Goal: Task Accomplishment & Management: Manage account settings

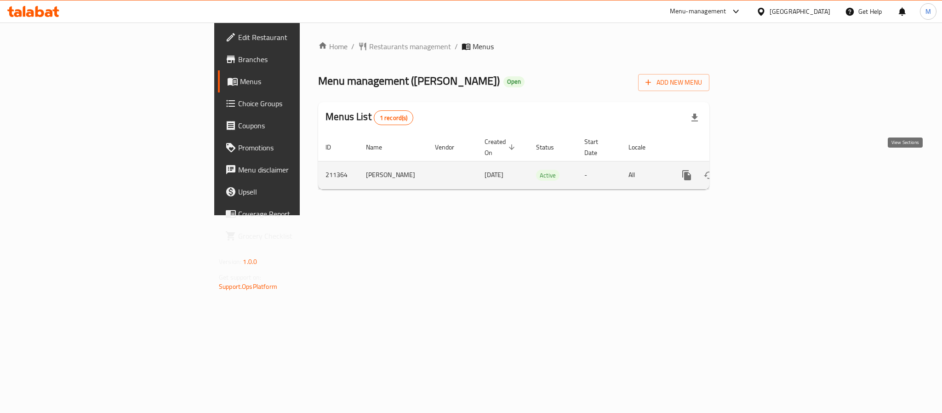
click at [759, 170] on icon "enhanced table" at bounding box center [753, 175] width 11 height 11
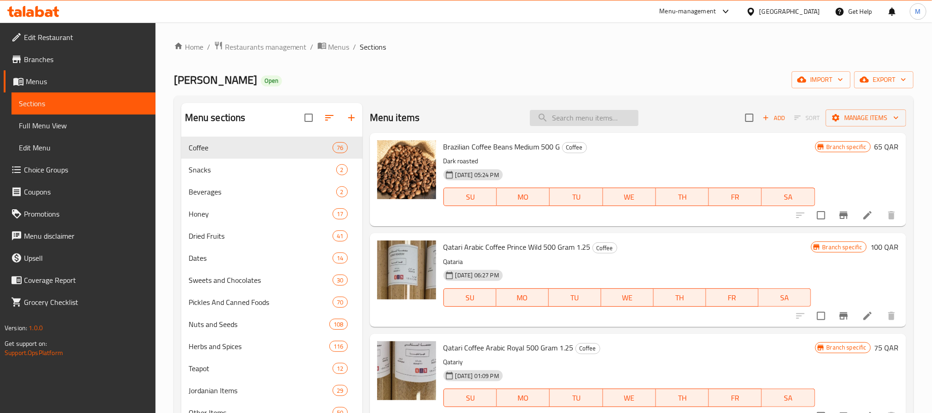
click at [606, 110] on input "search" at bounding box center [584, 118] width 109 height 16
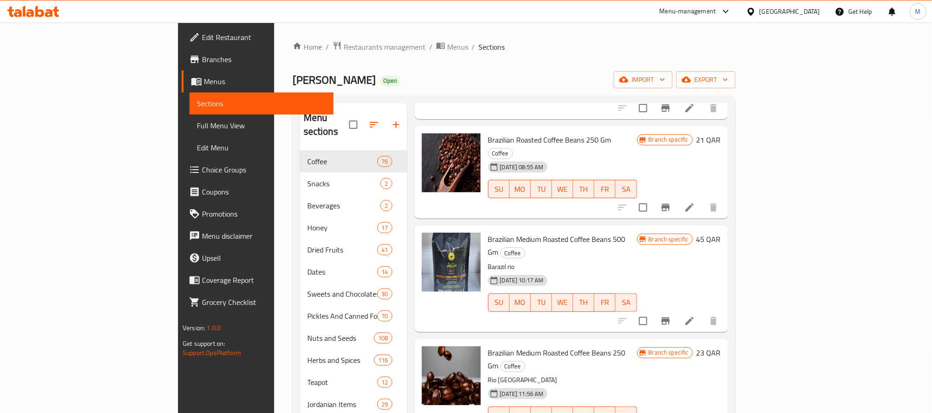
type input "roasted ca"
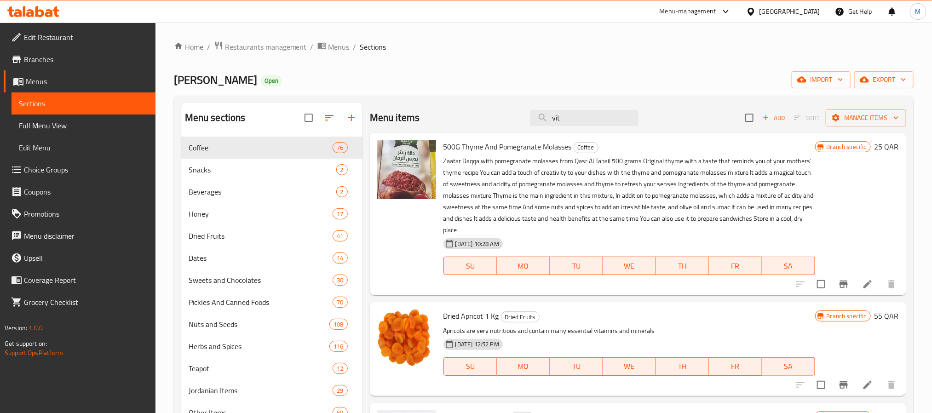
type input "vitn"
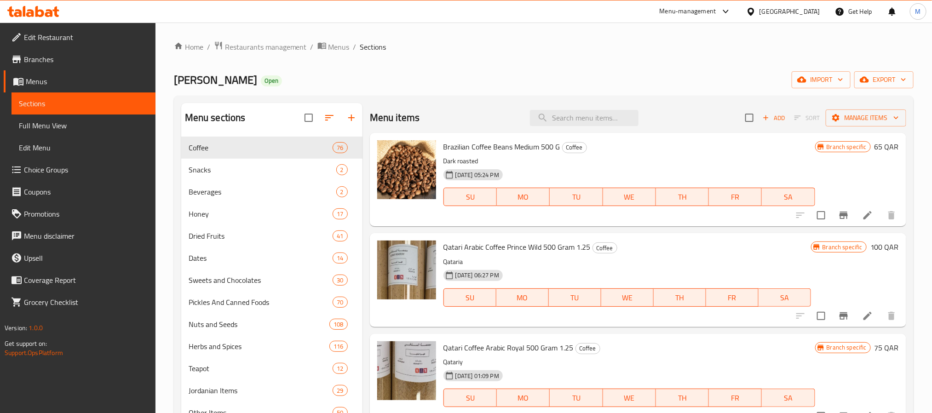
paste input "Vietnamese Cashew With Roasted Shell"
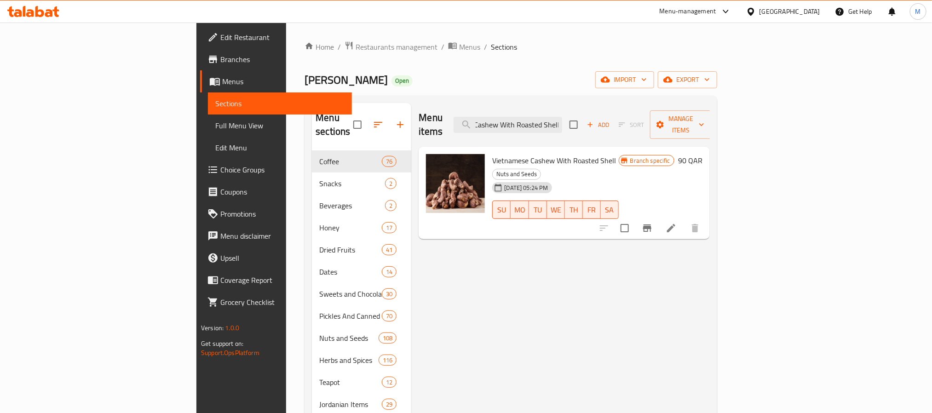
type input "Vietnamese Cashew With Roasted Shell"
click at [676, 223] on icon at bounding box center [670, 228] width 11 height 11
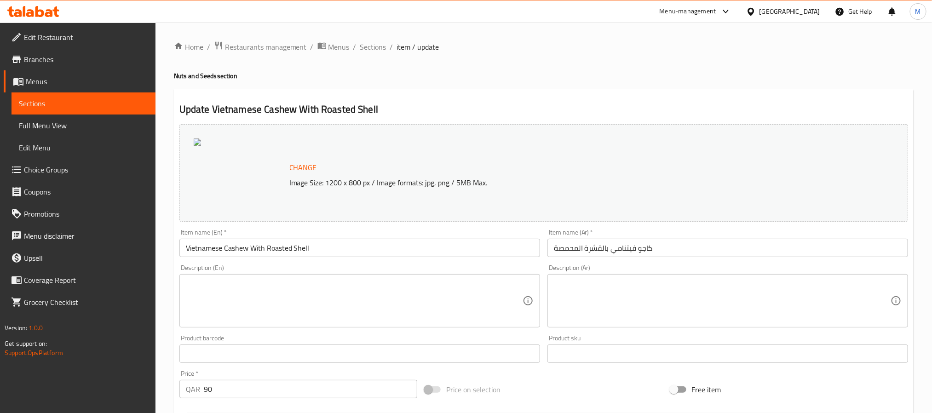
click at [480, 235] on div "Item name (En)   * Vietnamese Cashew With Roasted Shell Item name (En) *" at bounding box center [359, 243] width 361 height 28
click at [385, 51] on span "Sections" at bounding box center [373, 46] width 26 height 11
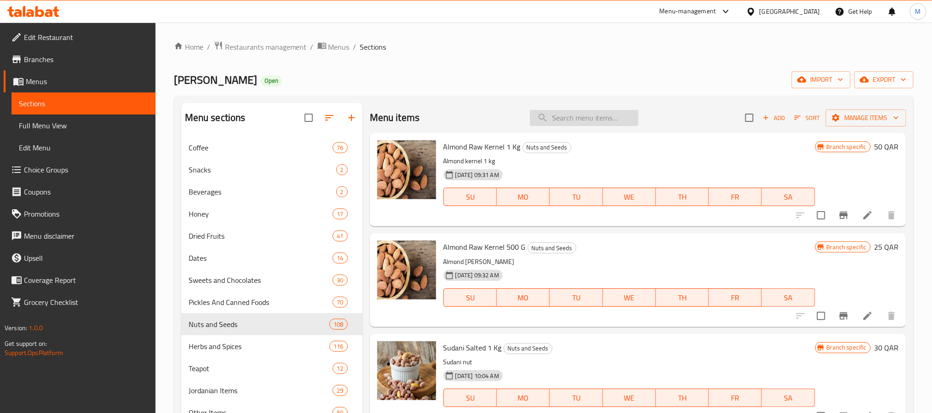
click at [574, 123] on input "search" at bounding box center [584, 118] width 109 height 16
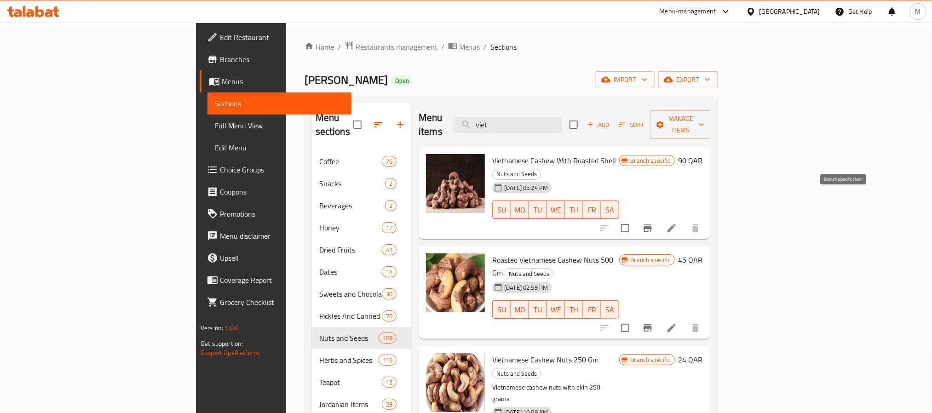
type input "viet"
click at [653, 223] on icon "Branch-specific-item" at bounding box center [647, 228] width 11 height 11
click at [659, 217] on button "Branch-specific-item" at bounding box center [647, 228] width 22 height 22
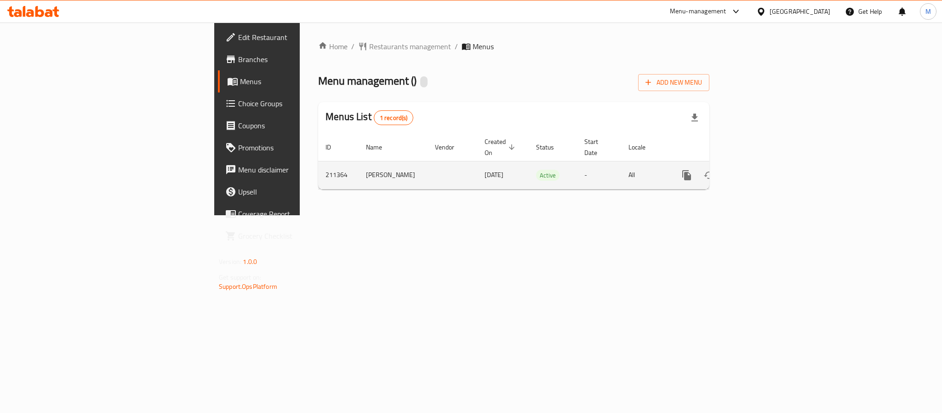
click at [759, 170] on icon "enhanced table" at bounding box center [753, 175] width 11 height 11
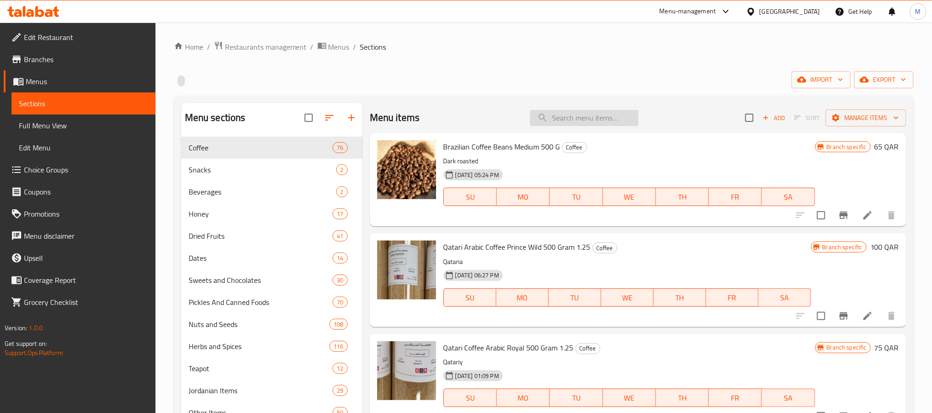
click at [570, 123] on input "search" at bounding box center [584, 118] width 109 height 16
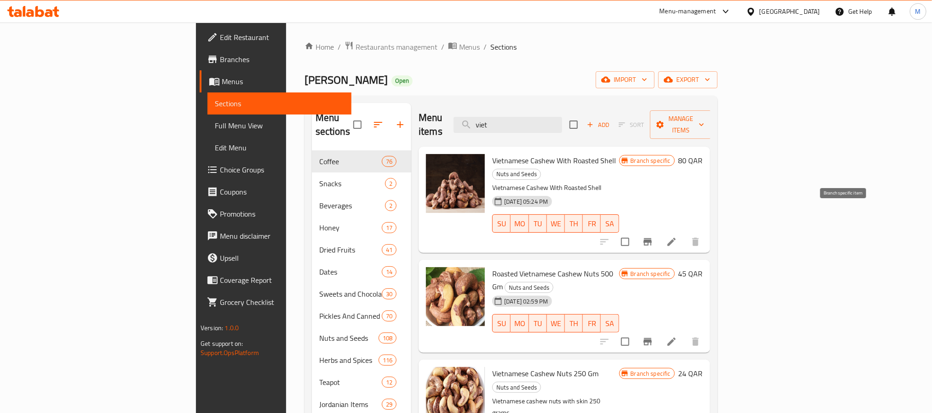
type input "viet"
click at [653, 236] on icon "Branch-specific-item" at bounding box center [647, 241] width 11 height 11
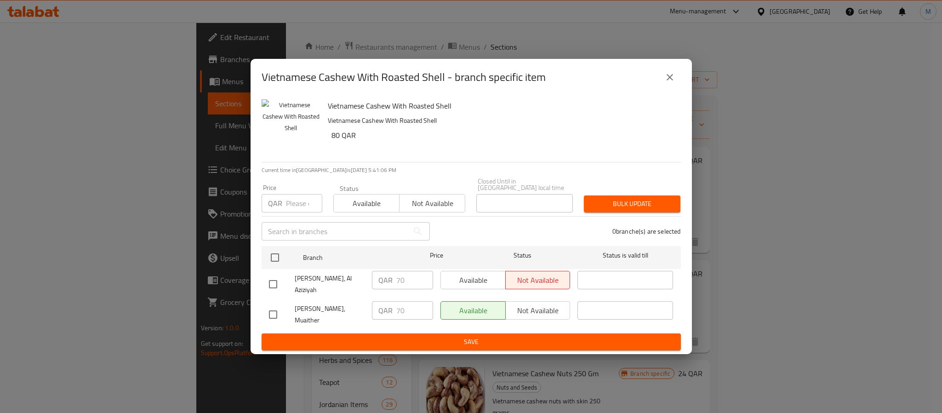
click at [672, 80] on icon "close" at bounding box center [670, 77] width 6 height 6
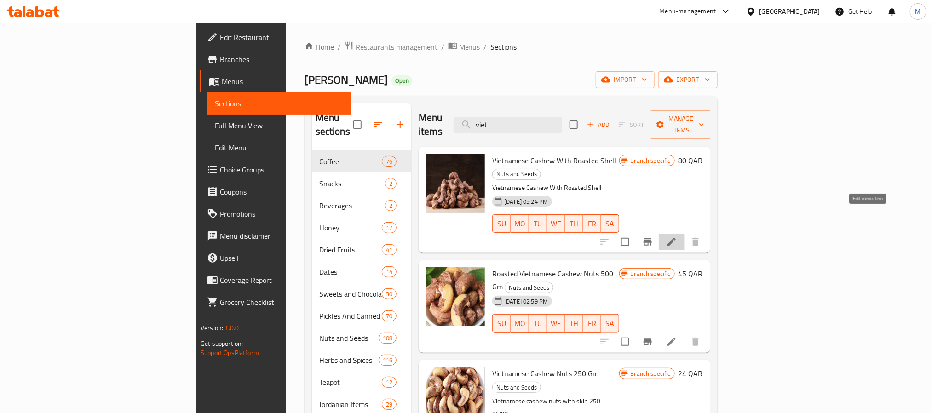
click at [677, 236] on icon at bounding box center [671, 241] width 11 height 11
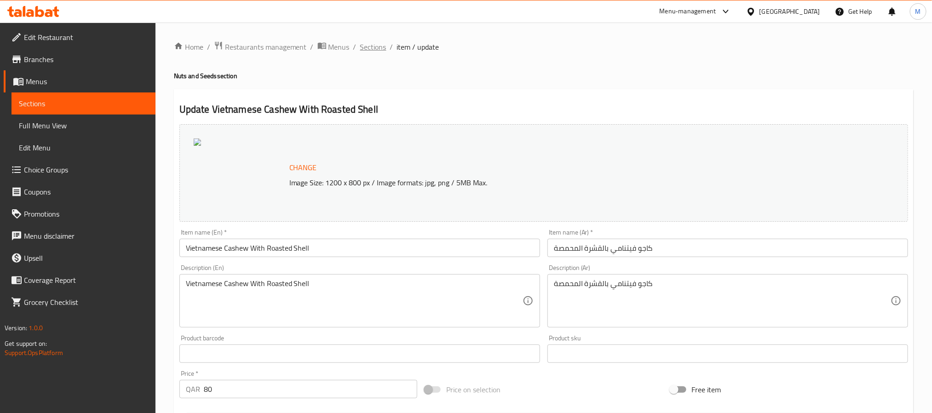
click at [379, 43] on span "Sections" at bounding box center [373, 46] width 26 height 11
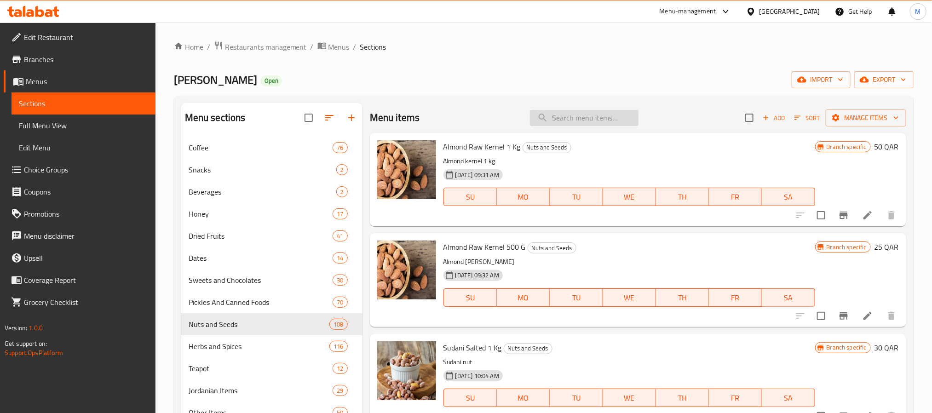
click at [589, 120] on input "search" at bounding box center [584, 118] width 109 height 16
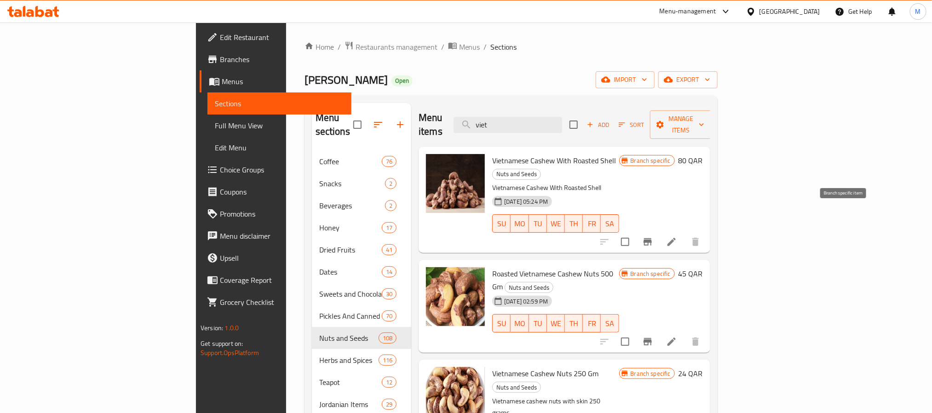
click at [653, 236] on icon "Branch-specific-item" at bounding box center [647, 241] width 11 height 11
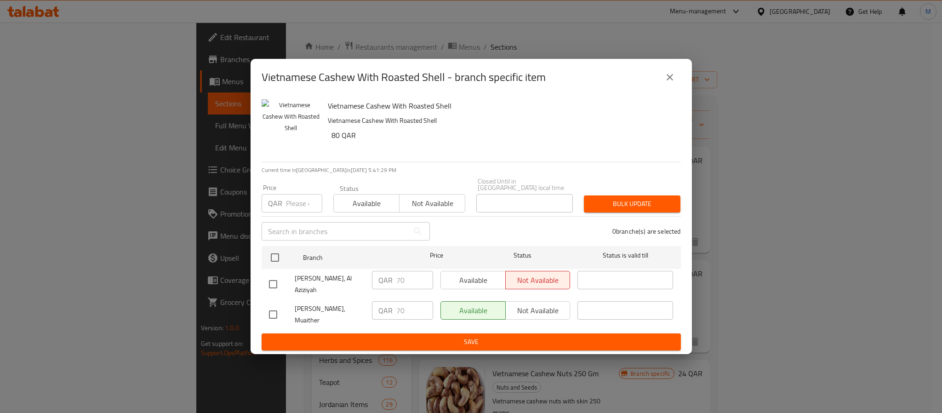
click at [675, 83] on icon "close" at bounding box center [670, 77] width 11 height 11
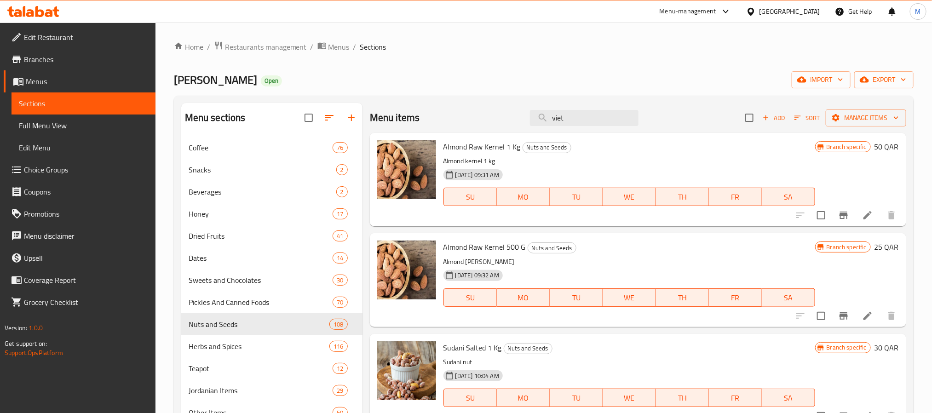
click at [636, 115] on div "Menu items viet Add Sort Manage items" at bounding box center [638, 118] width 536 height 30
click at [596, 115] on input "viet" at bounding box center [584, 118] width 109 height 16
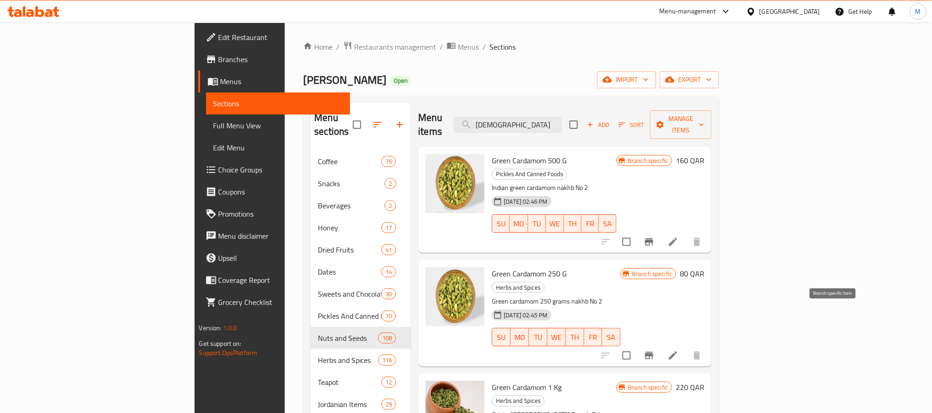
type input "green card"
click at [660, 344] on button "Branch-specific-item" at bounding box center [649, 355] width 22 height 22
click at [562, 120] on input "green card" at bounding box center [507, 125] width 109 height 16
click at [653, 238] on icon "Branch-specific-item" at bounding box center [649, 241] width 8 height 7
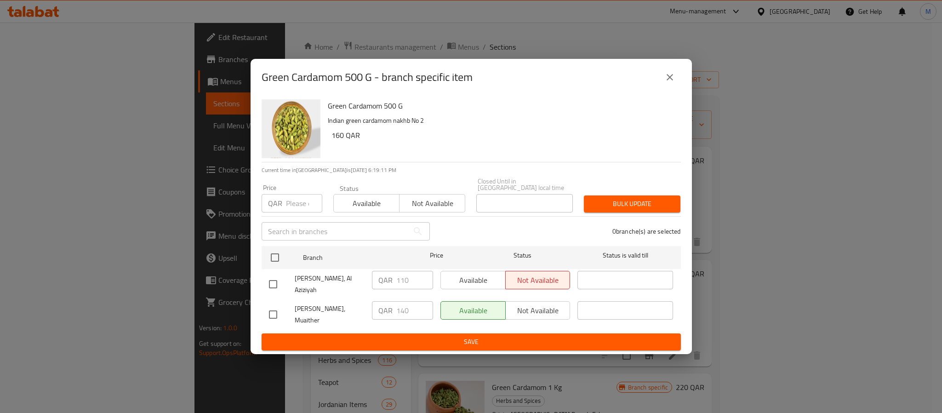
click at [665, 83] on icon "close" at bounding box center [670, 77] width 11 height 11
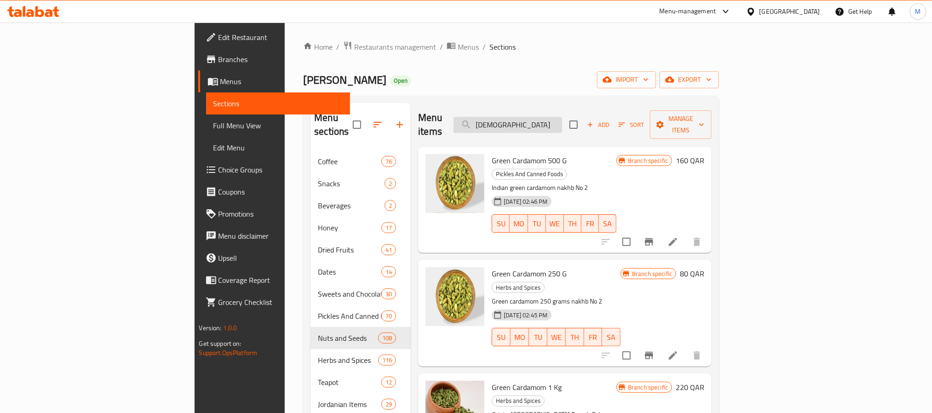
click at [562, 120] on input "green card" at bounding box center [507, 125] width 109 height 16
paste input "Cashew W"
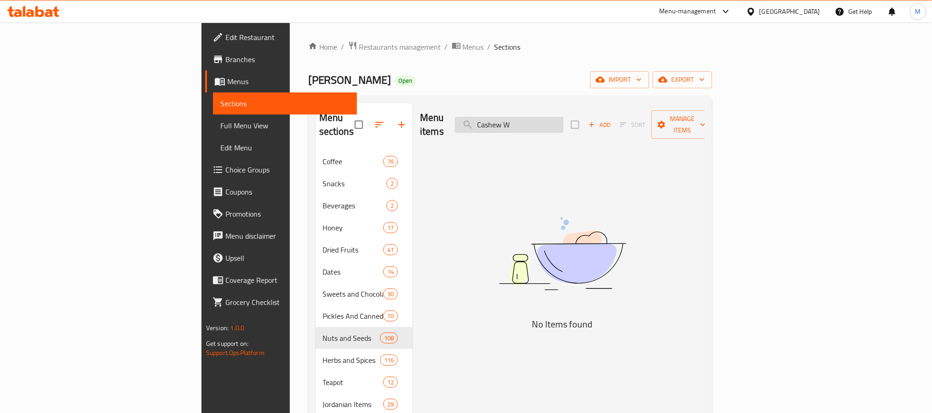
click at [563, 119] on input "Cashew W" at bounding box center [509, 125] width 109 height 16
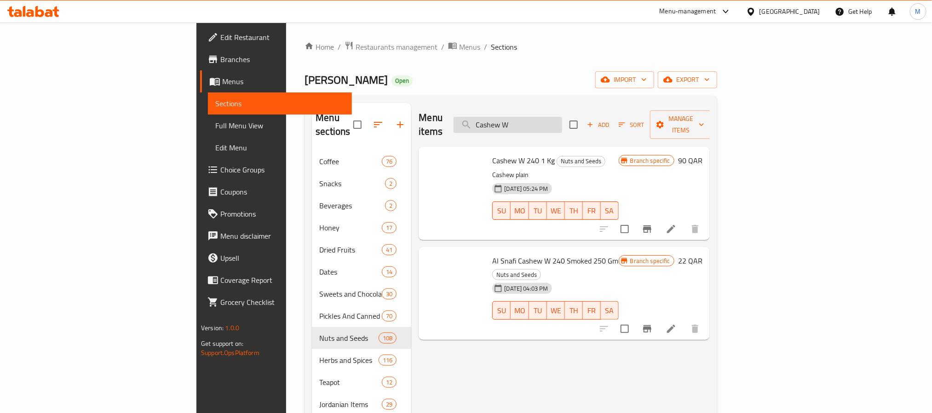
click at [562, 120] on input "Cashew W" at bounding box center [507, 125] width 109 height 16
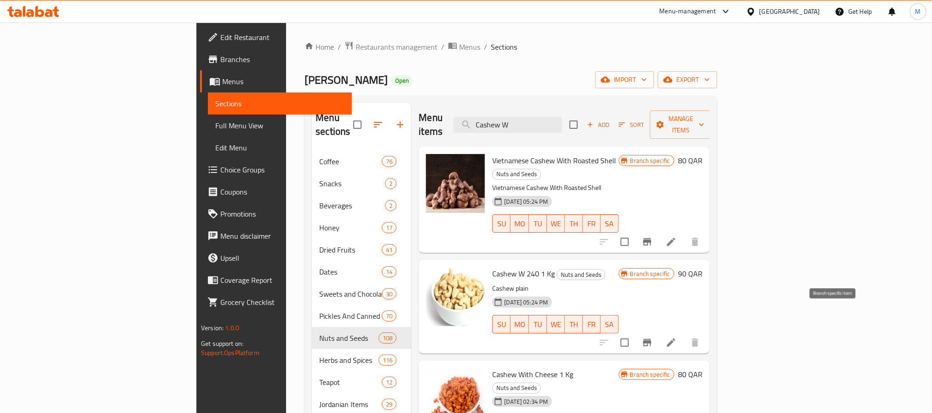
type input "Cashew W"
click at [658, 332] on button "Branch-specific-item" at bounding box center [647, 343] width 22 height 22
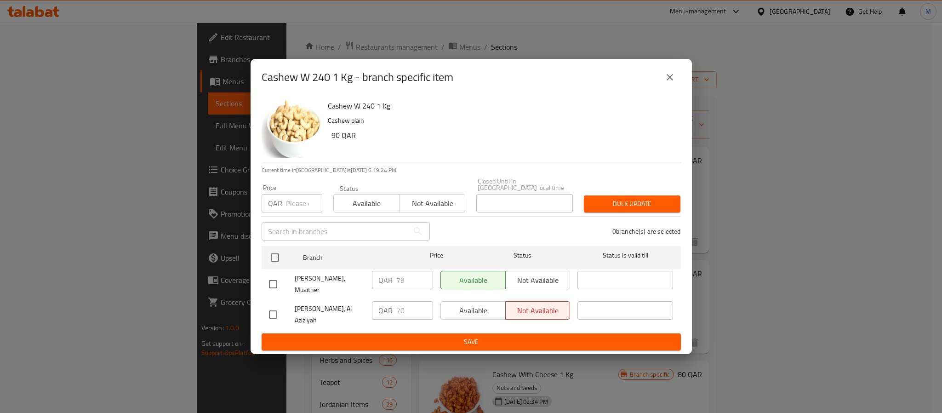
click at [670, 80] on icon "close" at bounding box center [670, 77] width 6 height 6
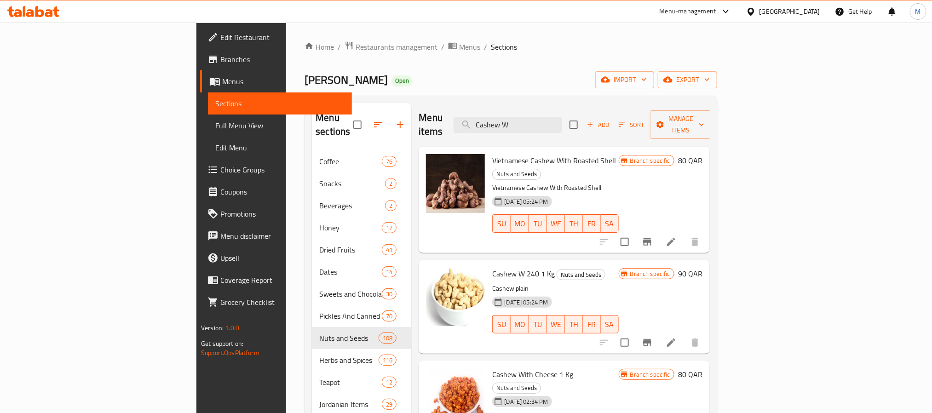
click at [220, 63] on span "Branches" at bounding box center [282, 59] width 124 height 11
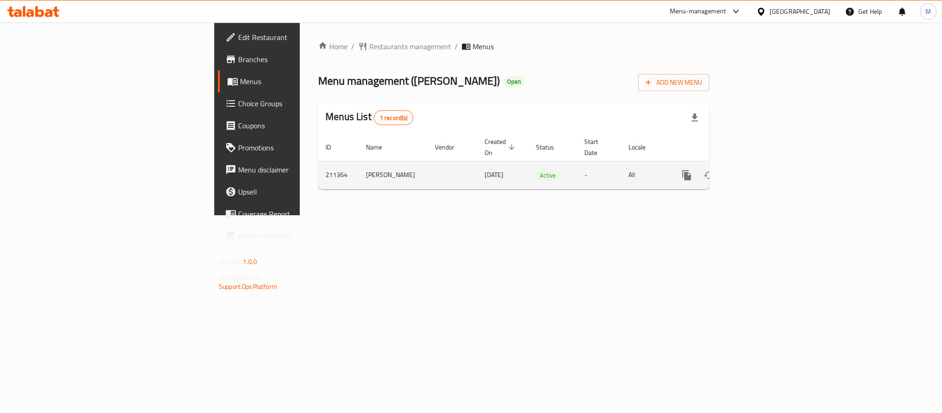
click at [764, 174] on link "enhanced table" at bounding box center [753, 175] width 22 height 22
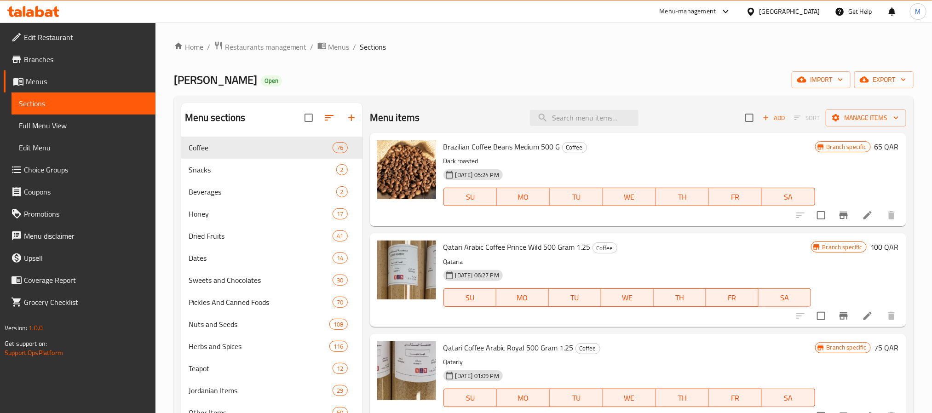
click at [575, 128] on div "Menu items Add Sort Manage items" at bounding box center [638, 118] width 536 height 30
click at [577, 125] on input "search" at bounding box center [584, 118] width 109 height 16
paste input "Cashew W 240 1 Kg"
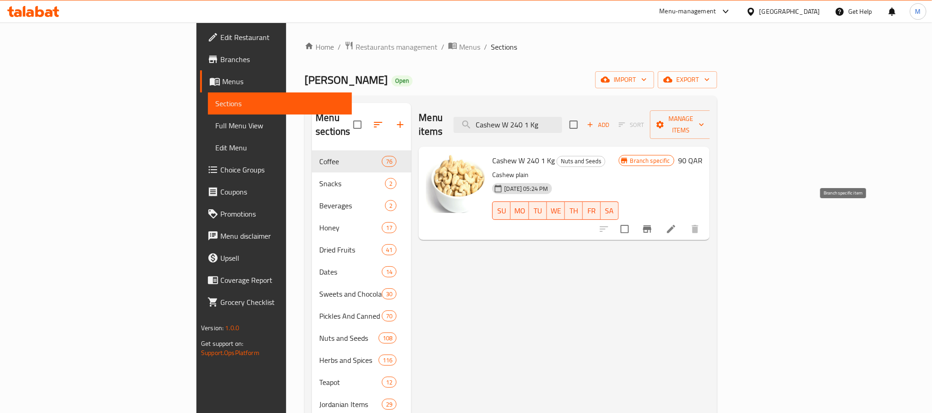
click at [658, 218] on button "Branch-specific-item" at bounding box center [647, 229] width 22 height 22
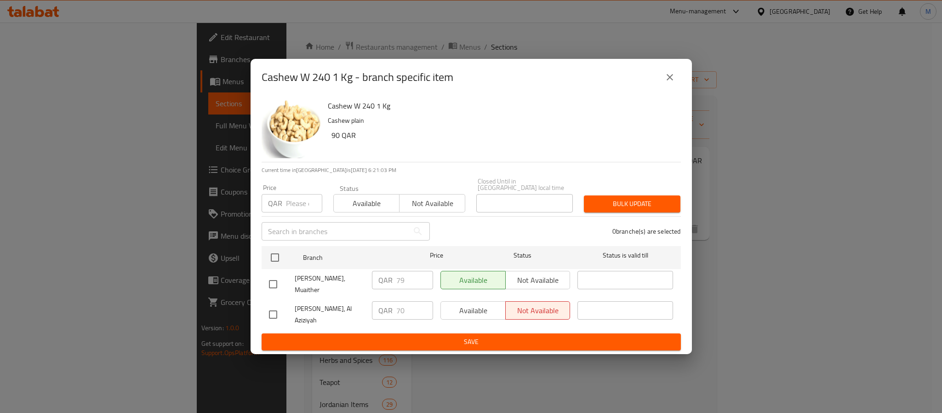
click at [668, 83] on icon "close" at bounding box center [670, 77] width 11 height 11
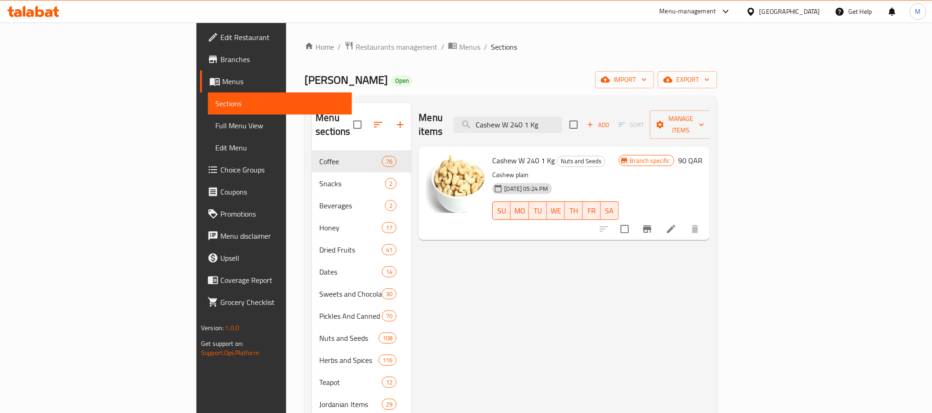
drag, startPoint x: 616, startPoint y: 124, endPoint x: 457, endPoint y: 121, distance: 159.1
click at [516, 121] on div "Menu items Cashew W 240 1 Kg Add Sort Manage items" at bounding box center [563, 125] width 291 height 44
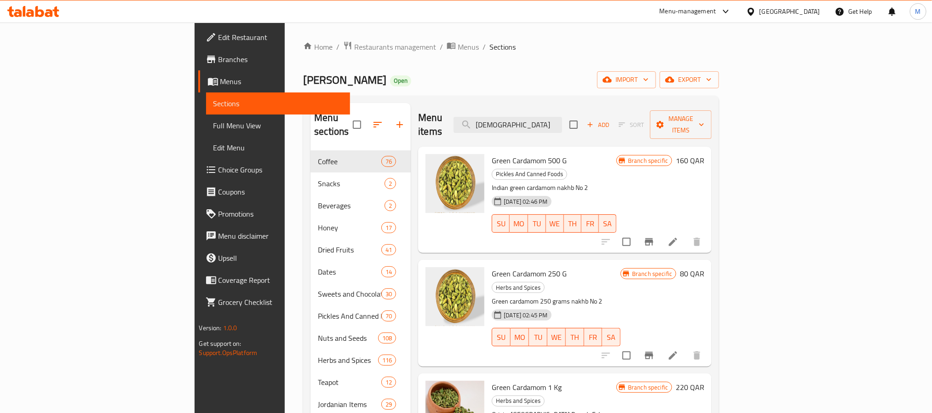
type input "green card"
click at [218, 61] on span "Branches" at bounding box center [280, 59] width 124 height 11
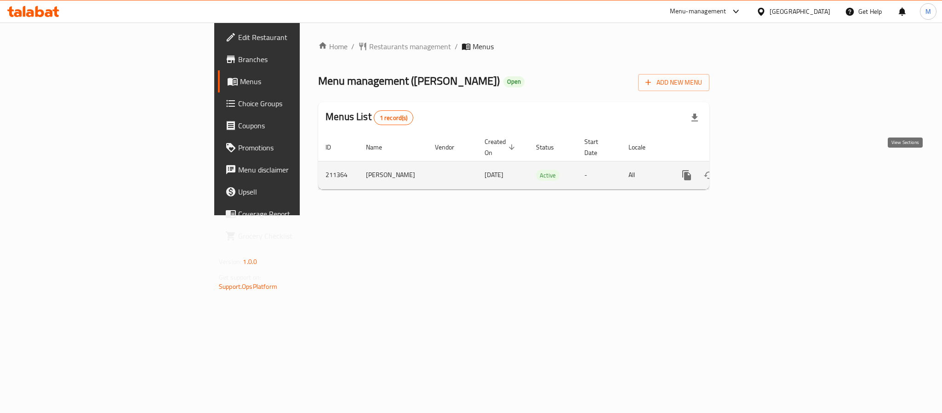
click at [759, 170] on icon "enhanced table" at bounding box center [753, 175] width 11 height 11
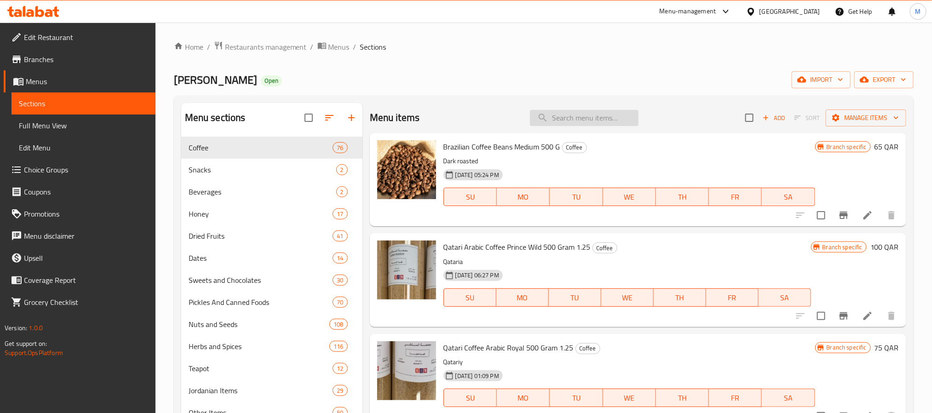
click at [555, 113] on input "search" at bounding box center [584, 118] width 109 height 16
paste input "Cashew W 240 1 Kg"
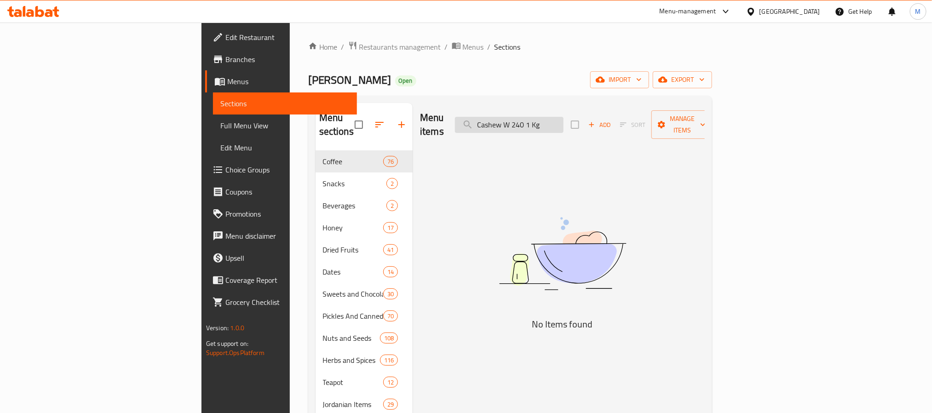
click at [563, 121] on input "Cashew W 240 1 Kg" at bounding box center [509, 125] width 109 height 16
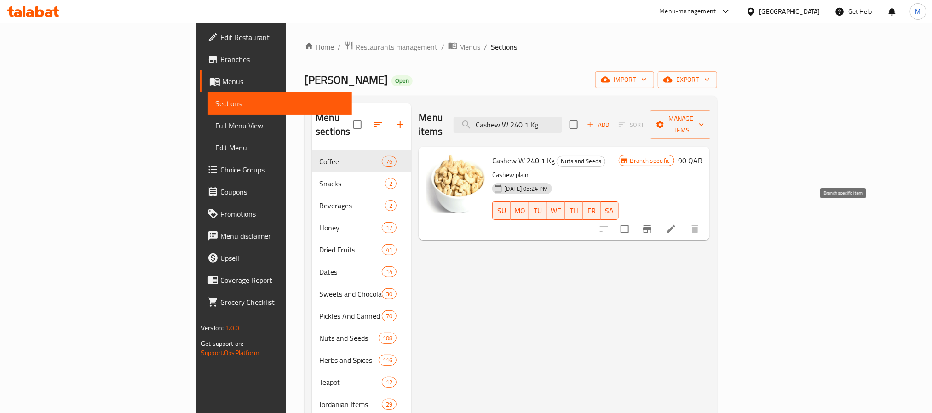
type input "Cashew W 240 1 Kg"
click at [653, 224] on icon "Branch-specific-item" at bounding box center [647, 229] width 11 height 11
drag, startPoint x: 622, startPoint y: 108, endPoint x: 547, endPoint y: 107, distance: 75.4
click at [547, 107] on div "Menu items Cashew W 240 1 Kg Add Sort Manage items" at bounding box center [563, 125] width 291 height 44
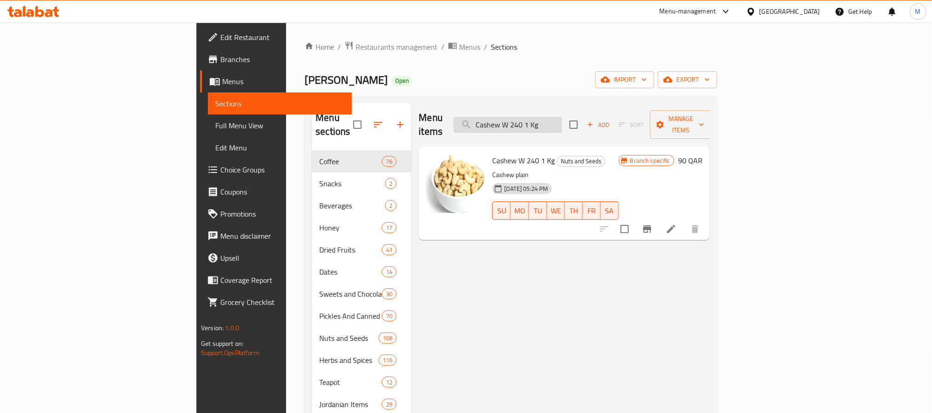
click at [562, 123] on input "Cashew W 240 1 Kg" at bounding box center [507, 125] width 109 height 16
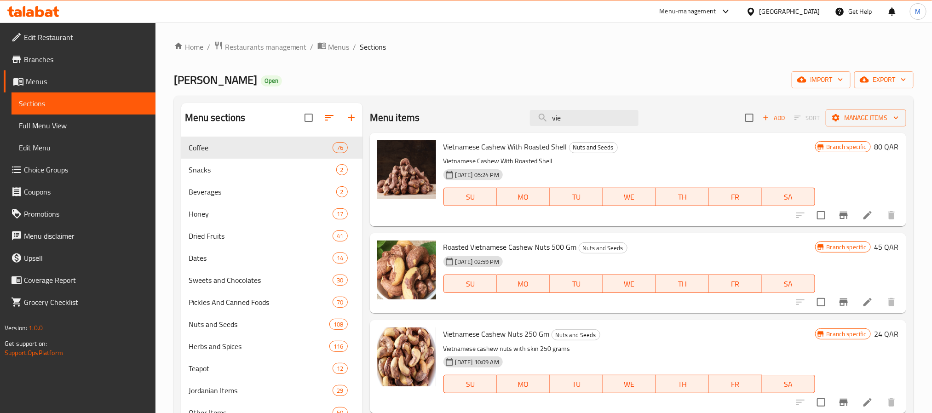
click at [838, 215] on icon "Branch-specific-item" at bounding box center [843, 215] width 11 height 11
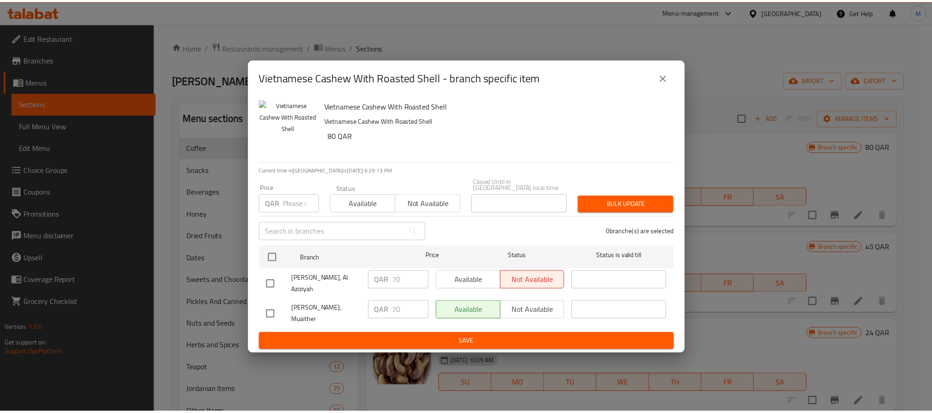
scroll to position [129, 0]
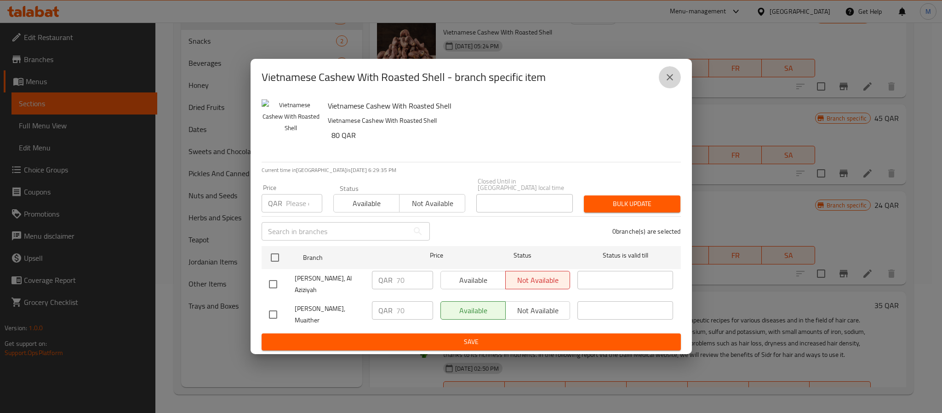
click at [661, 87] on button "close" at bounding box center [670, 77] width 22 height 22
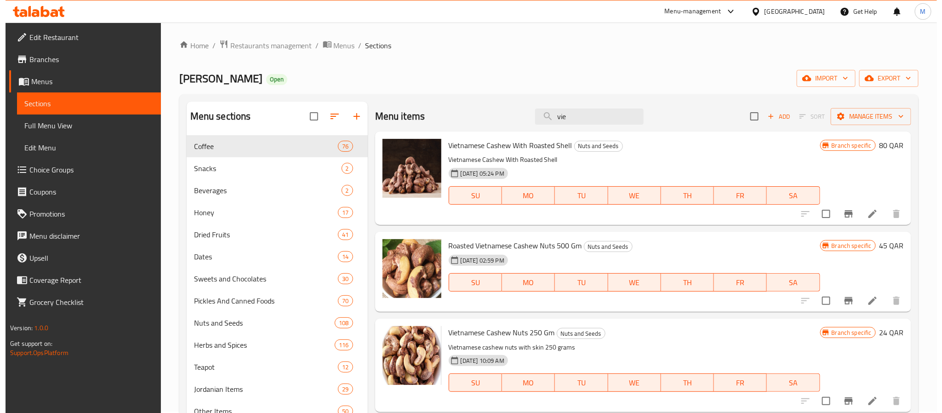
scroll to position [0, 0]
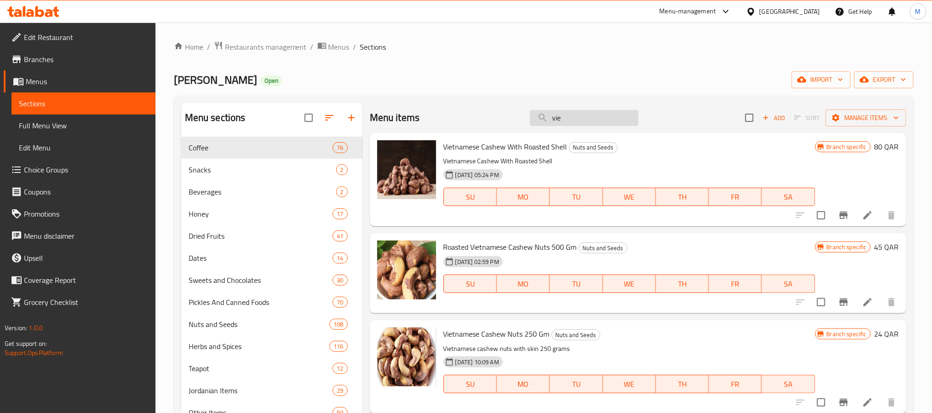
click at [575, 124] on input "vie" at bounding box center [584, 118] width 109 height 16
paste input "Cashew W 240 1 Kg"
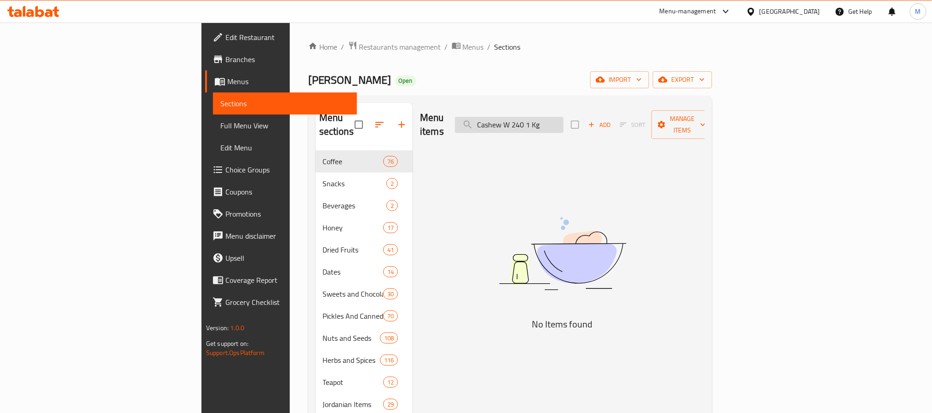
click at [563, 117] on input "Cashew W 240 1 Kg" at bounding box center [509, 125] width 109 height 16
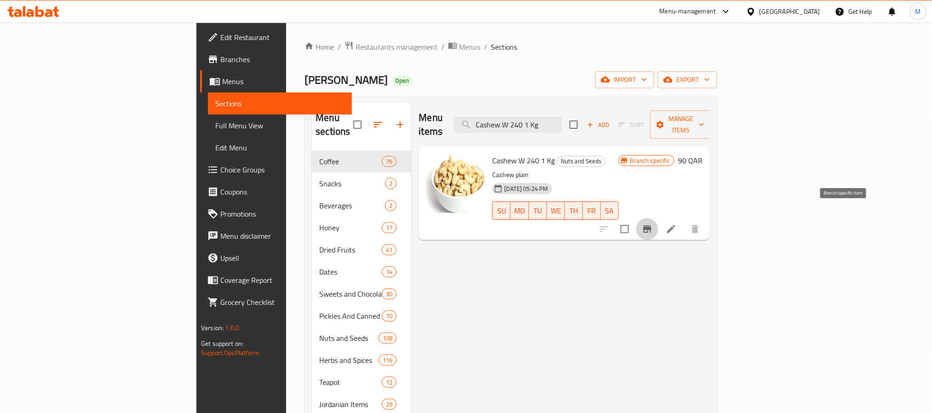
click at [658, 218] on button "Branch-specific-item" at bounding box center [647, 229] width 22 height 22
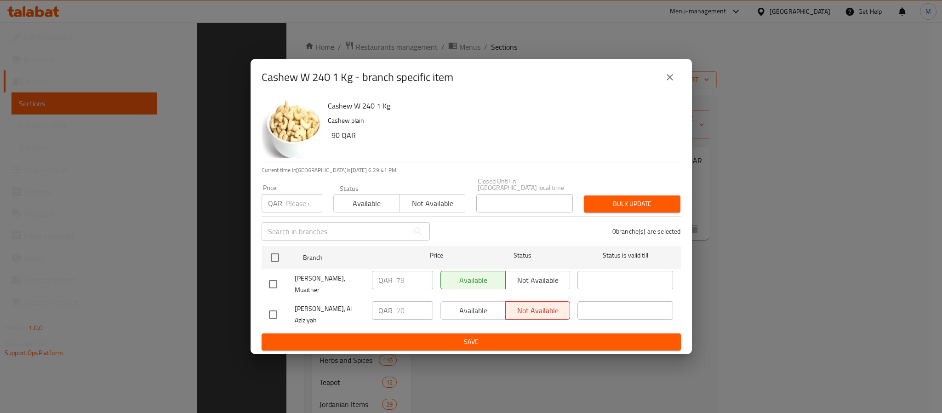
scroll to position [129, 0]
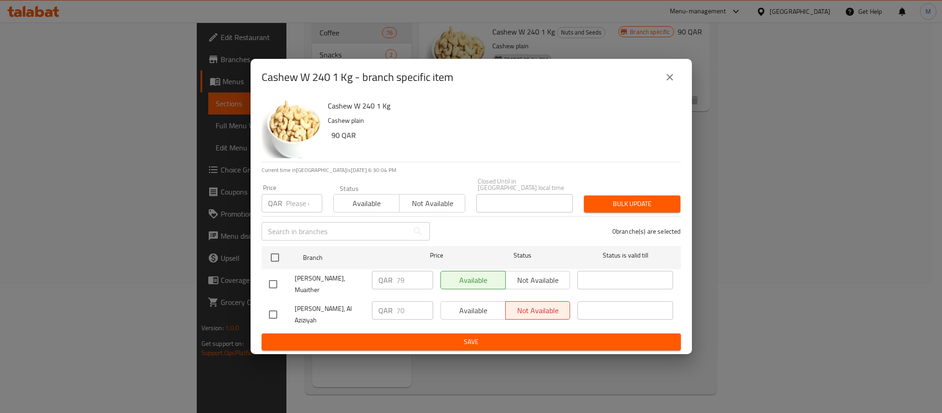
click at [665, 83] on icon "close" at bounding box center [670, 77] width 11 height 11
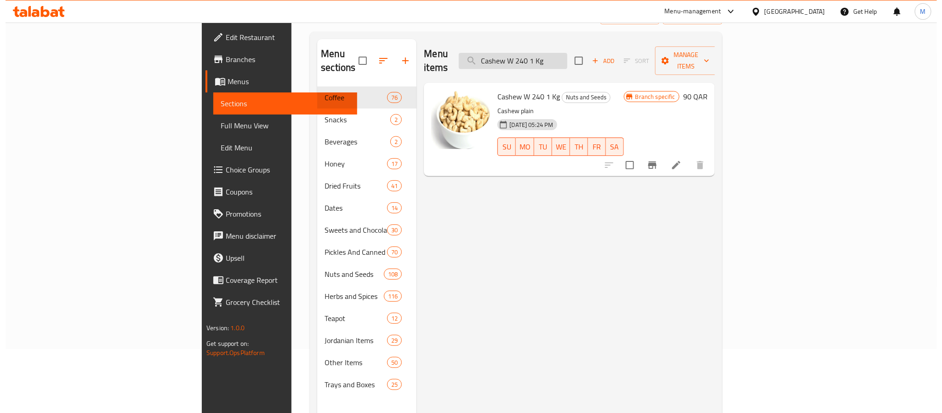
scroll to position [0, 0]
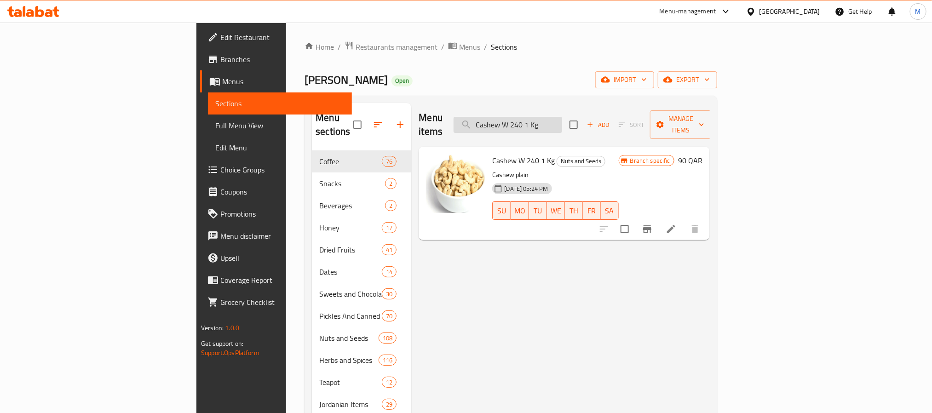
click at [562, 117] on input "Cashew W 240 1 Kg" at bounding box center [507, 125] width 109 height 16
paste input "Green Cardamom 500 G"
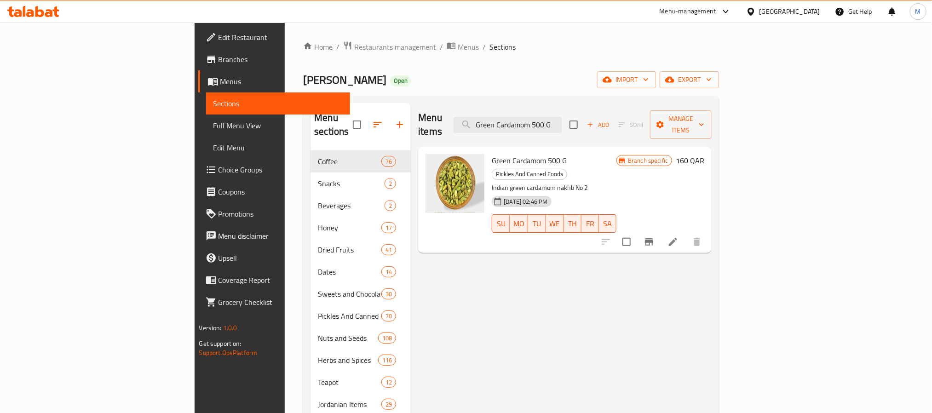
click at [660, 231] on button "Branch-specific-item" at bounding box center [649, 242] width 22 height 22
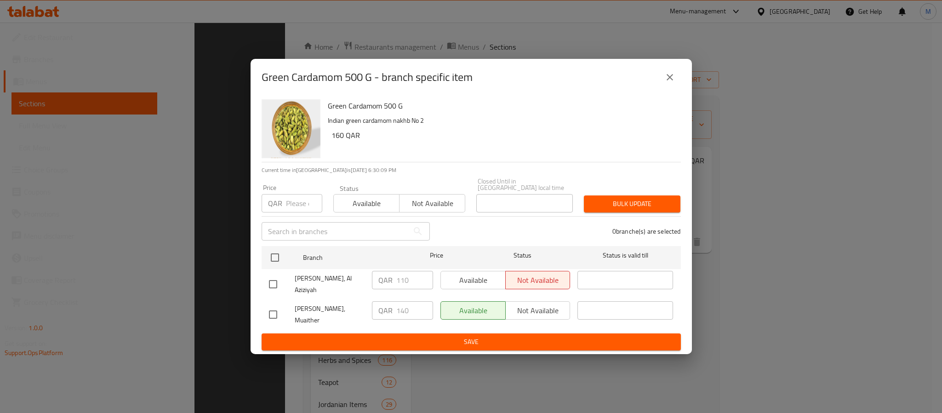
scroll to position [129, 0]
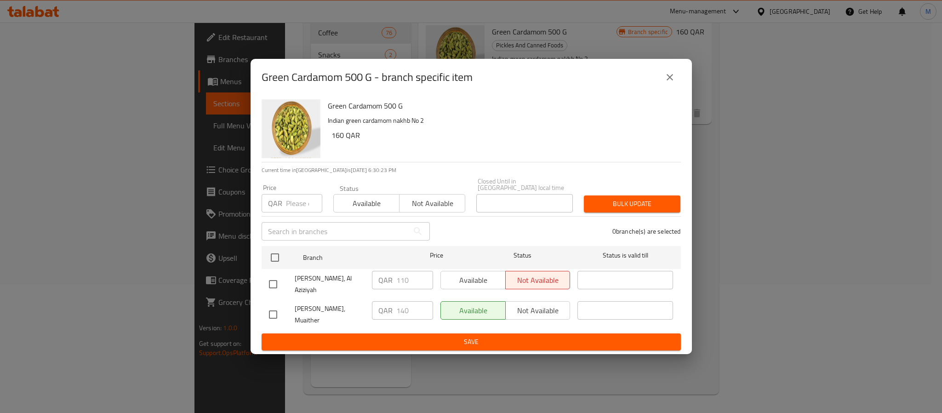
click at [673, 83] on icon "close" at bounding box center [670, 77] width 11 height 11
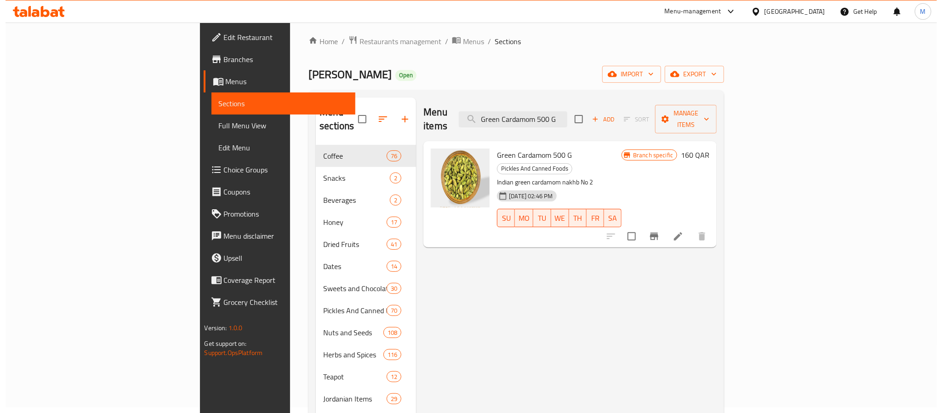
scroll to position [0, 0]
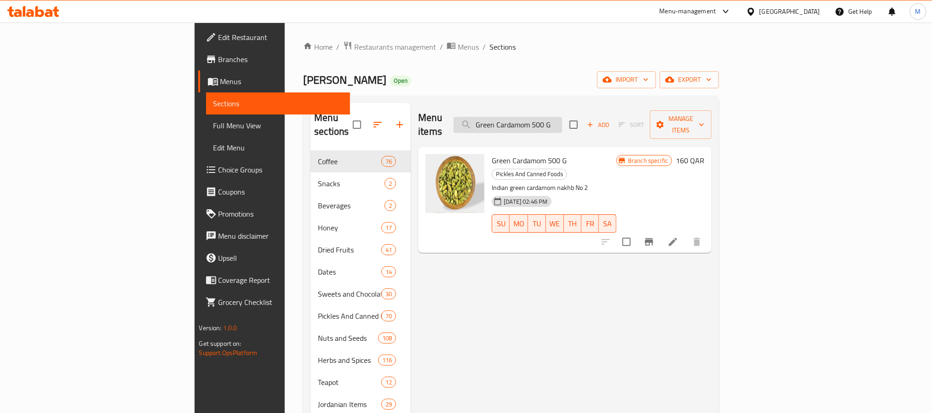
click at [562, 123] on input "Green Cardamom 500 G" at bounding box center [507, 125] width 109 height 16
paste input "25"
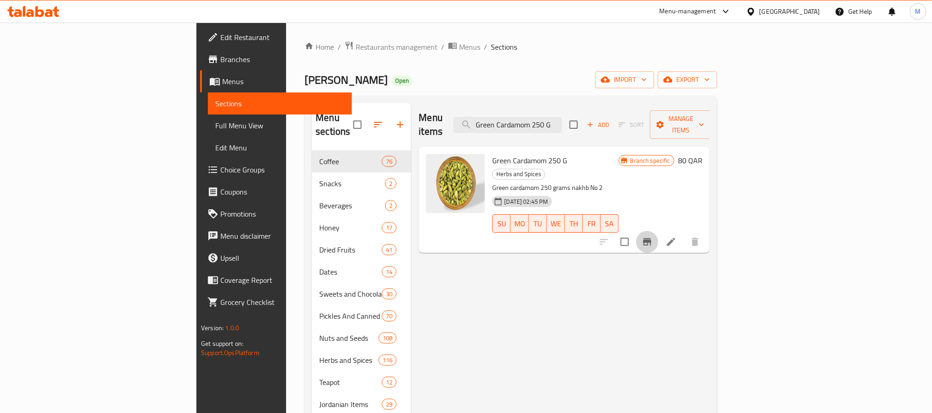
click at [651, 238] on icon "Branch-specific-item" at bounding box center [647, 241] width 8 height 7
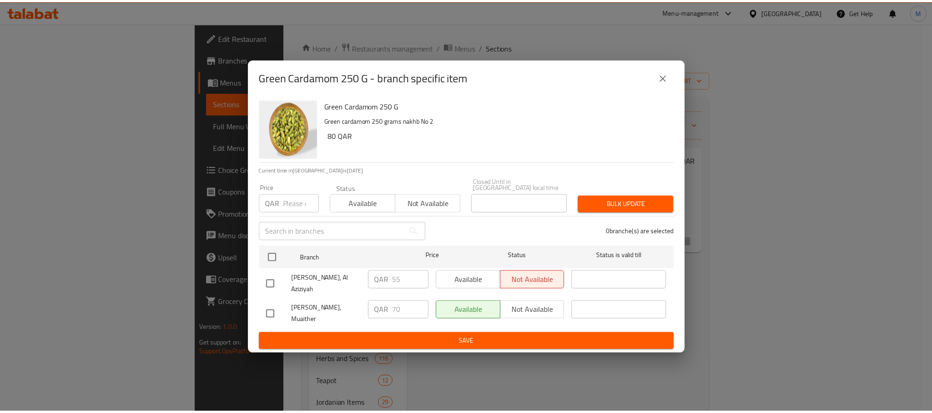
scroll to position [129, 0]
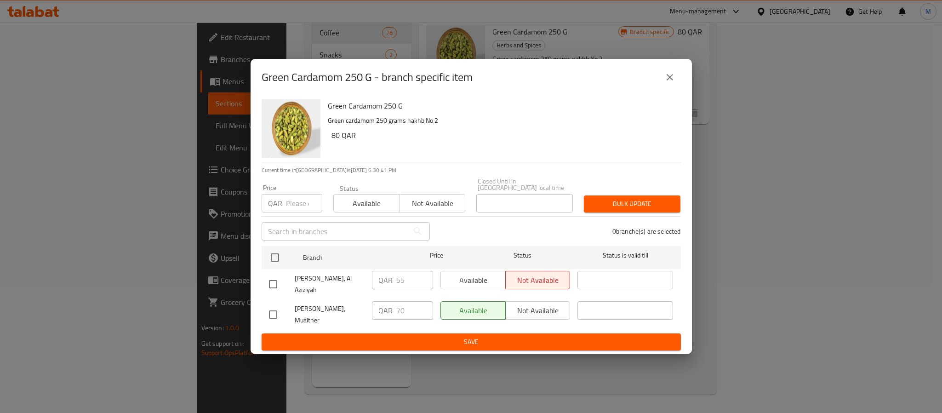
click at [664, 88] on button "close" at bounding box center [670, 77] width 22 height 22
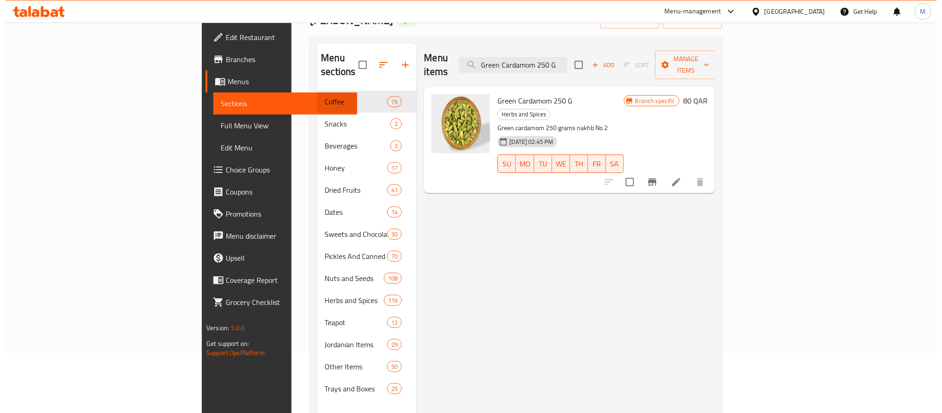
scroll to position [0, 0]
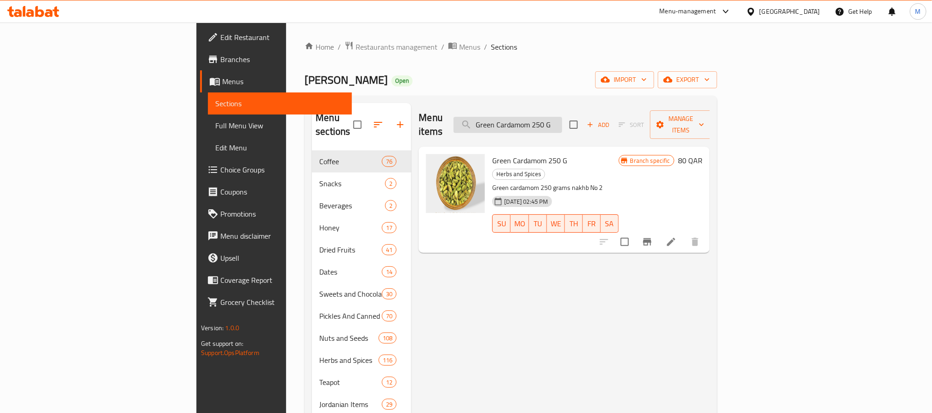
click at [562, 117] on input "Green Cardamom 250 G" at bounding box center [507, 125] width 109 height 16
paste input "Mixed Healthy Nuts 1 Kg"
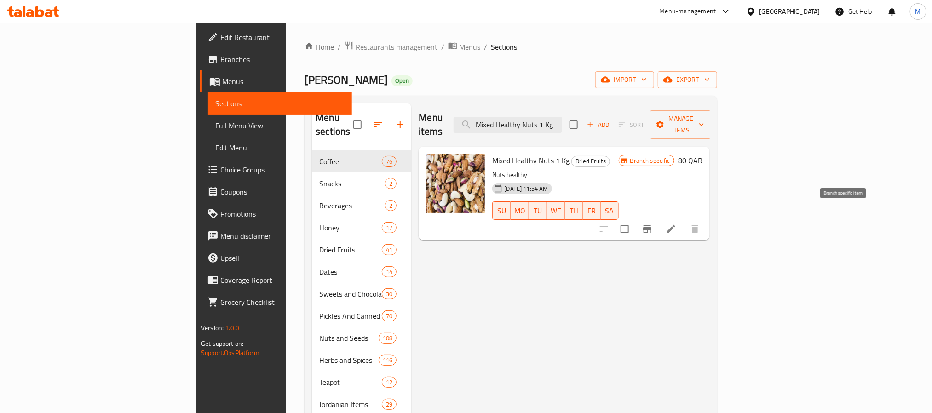
click at [653, 224] on icon "Branch-specific-item" at bounding box center [647, 229] width 11 height 11
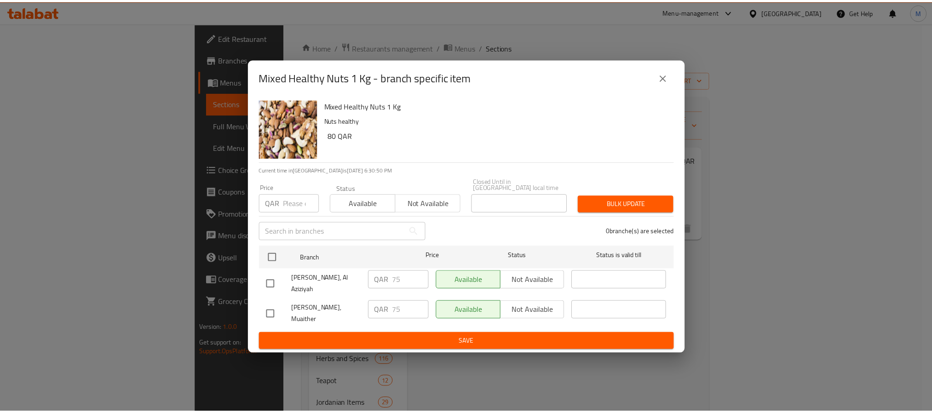
scroll to position [129, 0]
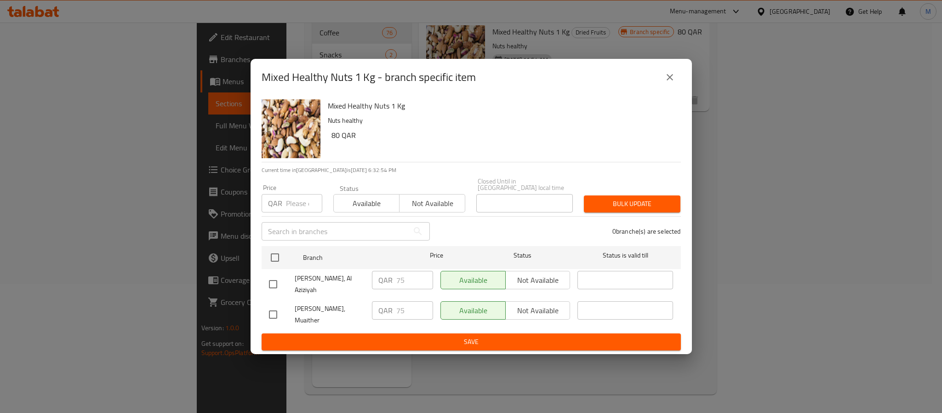
click at [668, 80] on icon "close" at bounding box center [670, 77] width 6 height 6
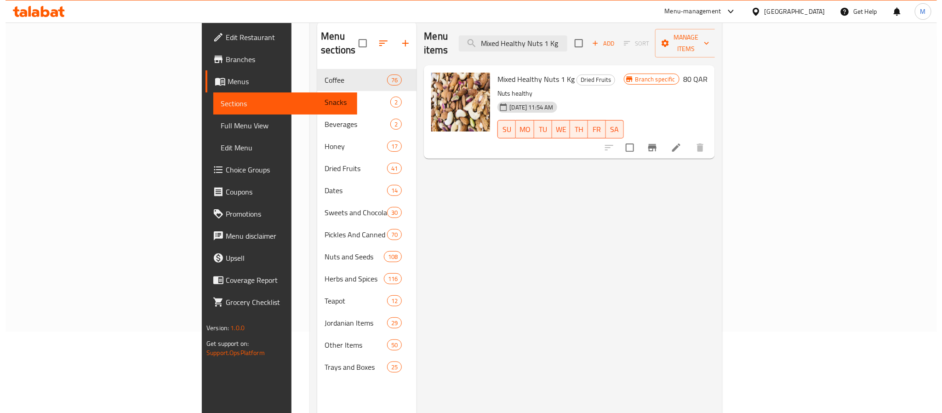
scroll to position [0, 0]
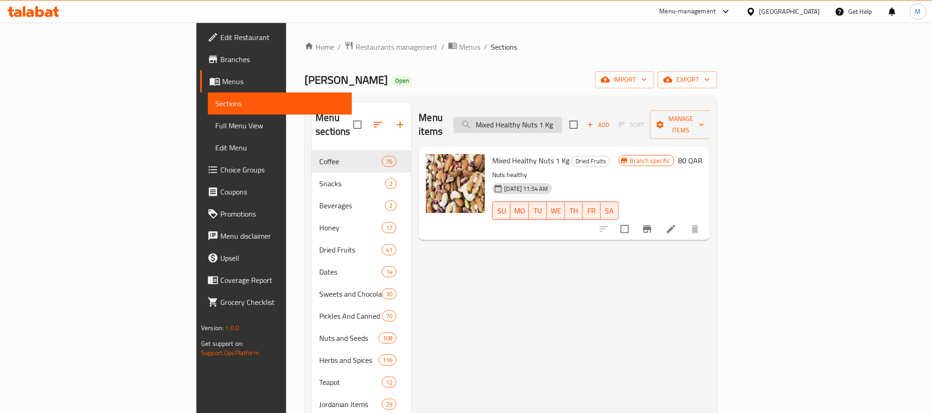
click at [562, 123] on input "Mixed Healthy Nuts 1 Kg" at bounding box center [507, 125] width 109 height 16
paste input "Salted Cashew"
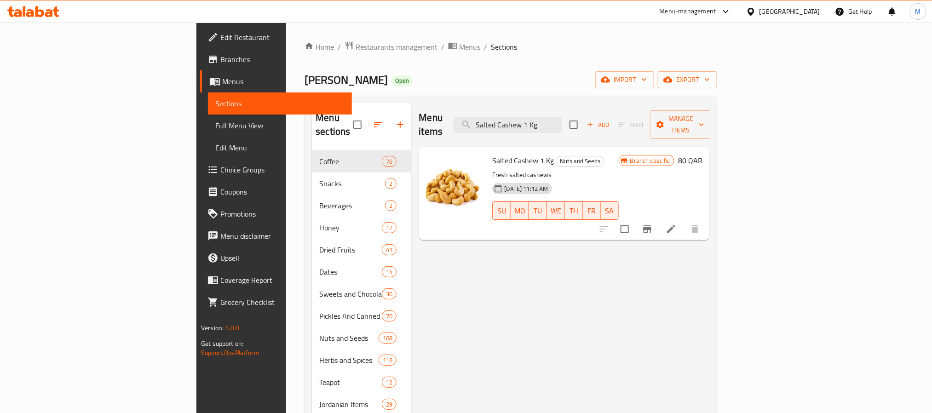
type input "Salted Cashew 1 Kg"
click at [651, 225] on icon "Branch-specific-item" at bounding box center [647, 228] width 8 height 7
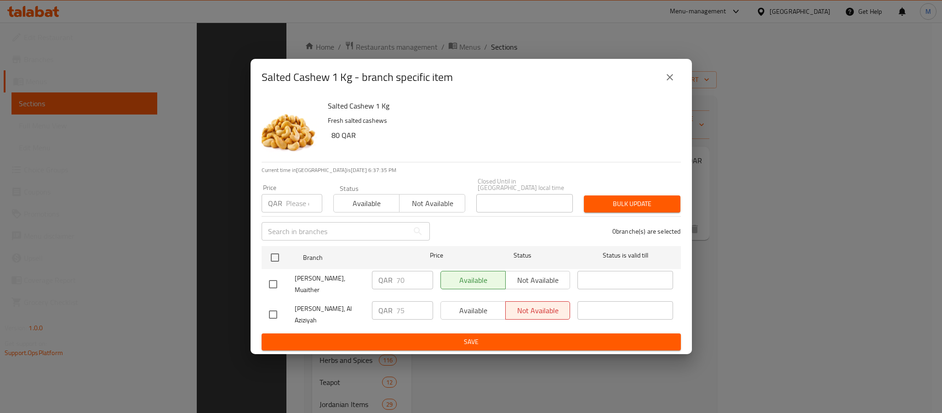
scroll to position [129, 0]
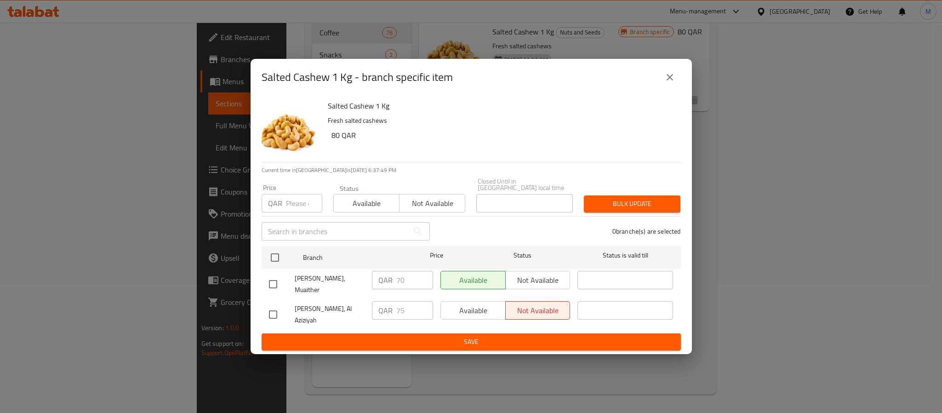
click at [661, 86] on button "close" at bounding box center [670, 77] width 22 height 22
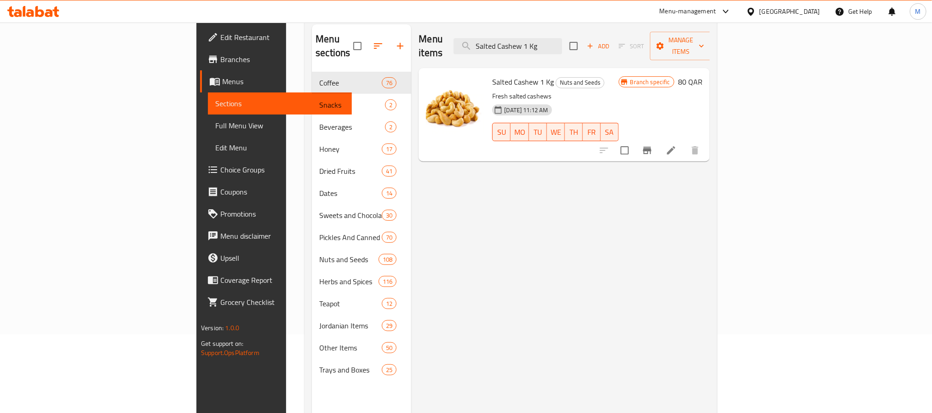
scroll to position [0, 0]
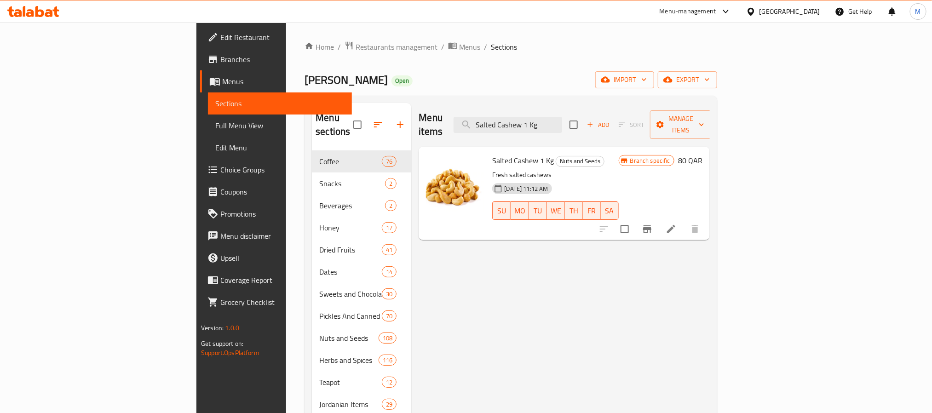
click at [525, 269] on div "Menu items Salted Cashew 1 Kg Add Sort Manage items Salted Cashew 1 Kg Nuts and…" at bounding box center [560, 309] width 298 height 413
click at [562, 124] on input "Salted Cashew 1 Kg" at bounding box center [507, 125] width 109 height 16
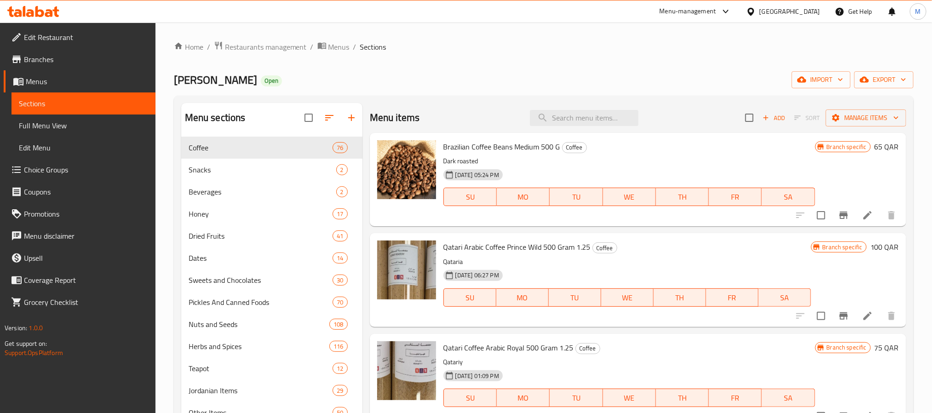
click at [559, 270] on div "10-04-2025 06:27 PM SU MO TU WE TH FR SA" at bounding box center [627, 291] width 375 height 50
click at [572, 114] on input "search" at bounding box center [581, 118] width 109 height 16
paste input "Salted Cashew 1 Kg"
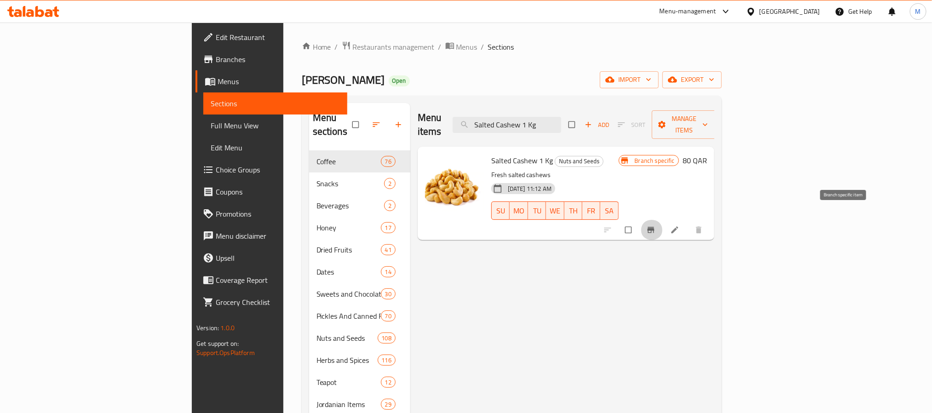
click at [655, 225] on icon "Branch-specific-item" at bounding box center [650, 229] width 9 height 9
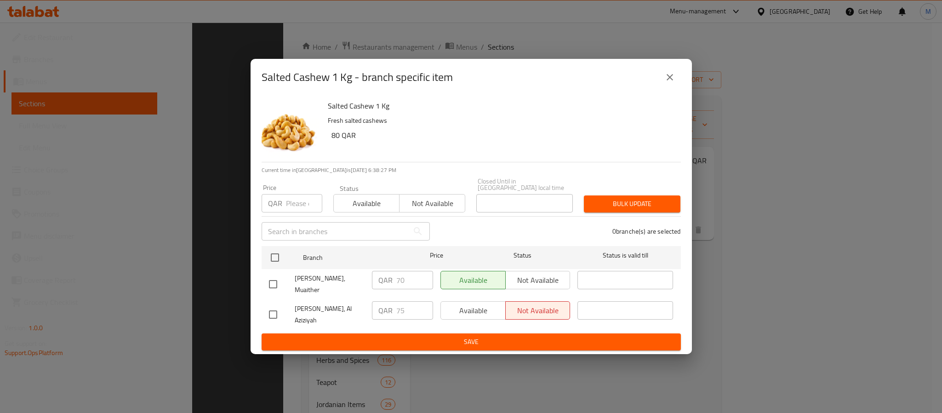
scroll to position [129, 0]
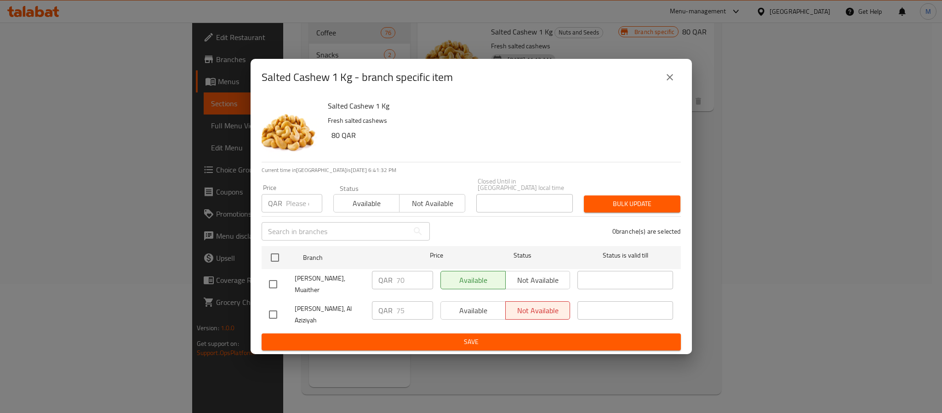
click at [678, 88] on button "close" at bounding box center [670, 77] width 22 height 22
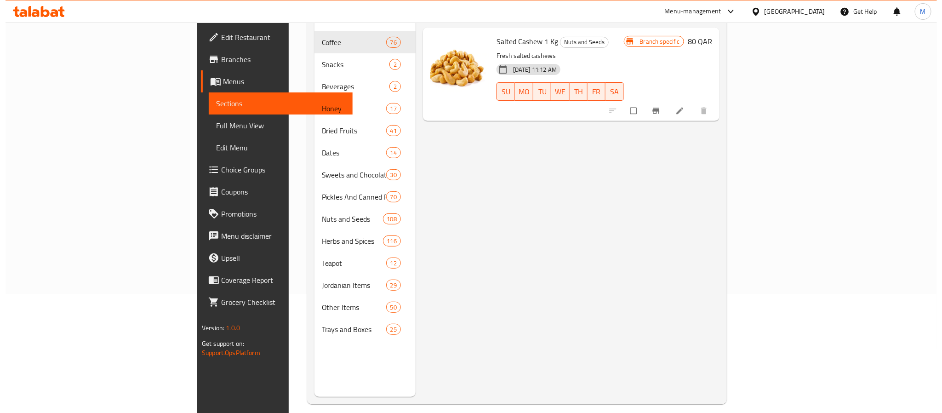
scroll to position [0, 0]
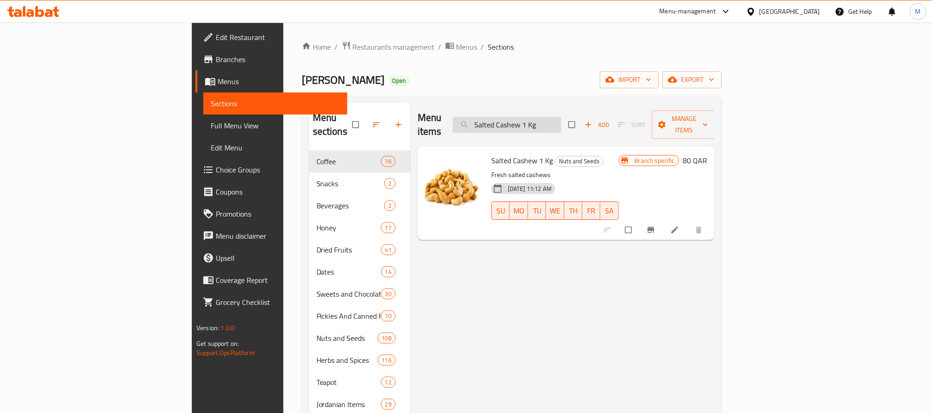
click at [561, 122] on input "Salted Cashew 1 Kg" at bounding box center [507, 125] width 109 height 16
paste input "500 Gm"
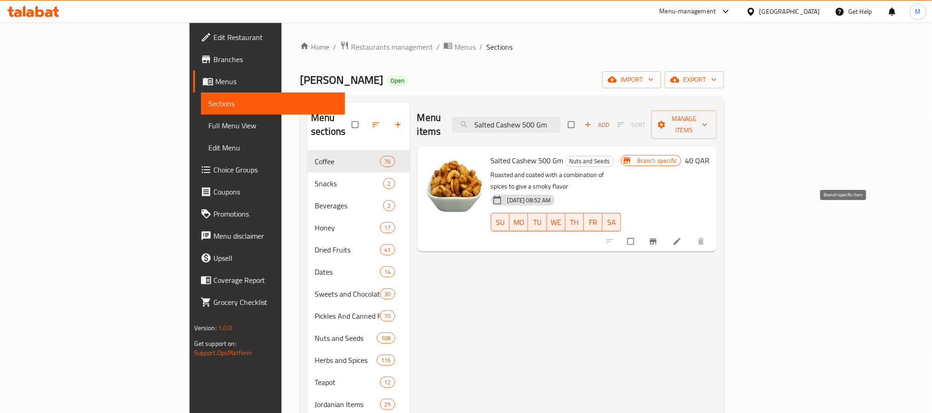
type input "Salted Cashew 500 Gm"
click at [665, 231] on button "Branch-specific-item" at bounding box center [654, 241] width 22 height 20
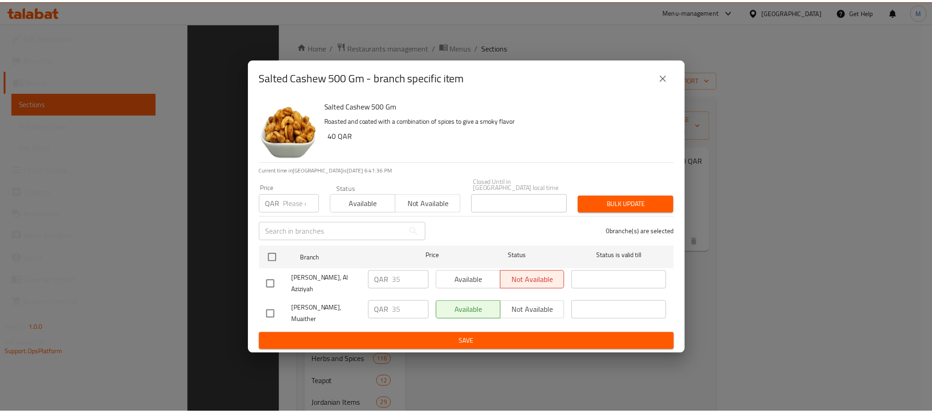
scroll to position [129, 0]
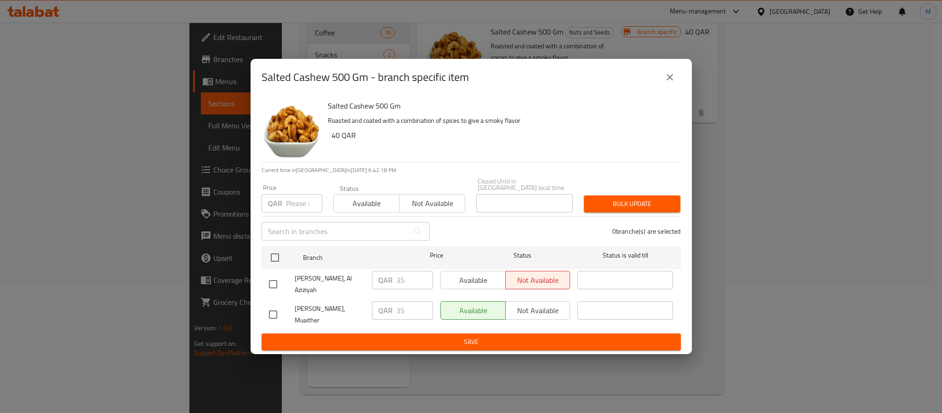
click at [677, 88] on button "close" at bounding box center [670, 77] width 22 height 22
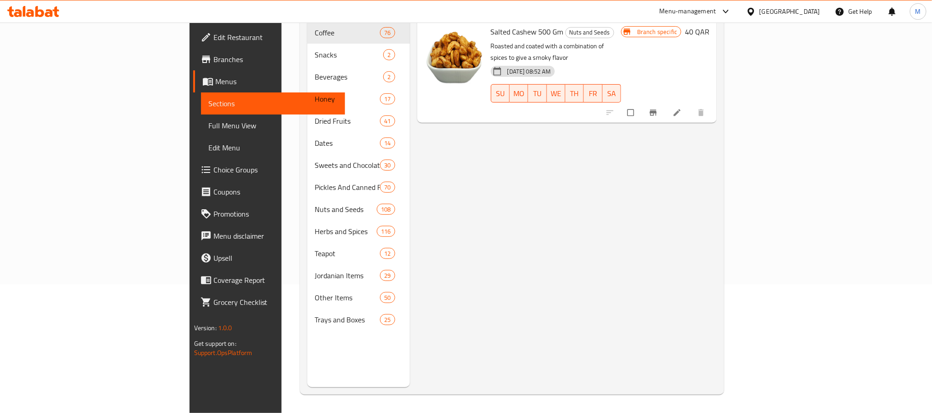
click at [677, 167] on div "Menu items Salted Cashew 500 Gm Add Sort Manage items Salted Cashew 500 Gm Nuts…" at bounding box center [563, 180] width 307 height 413
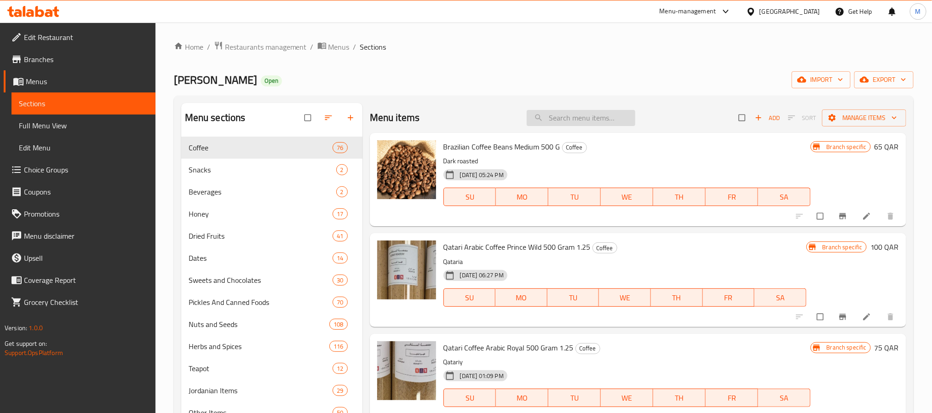
click at [563, 119] on input "search" at bounding box center [581, 118] width 109 height 16
paste input "Salted Cashew 500 Gm"
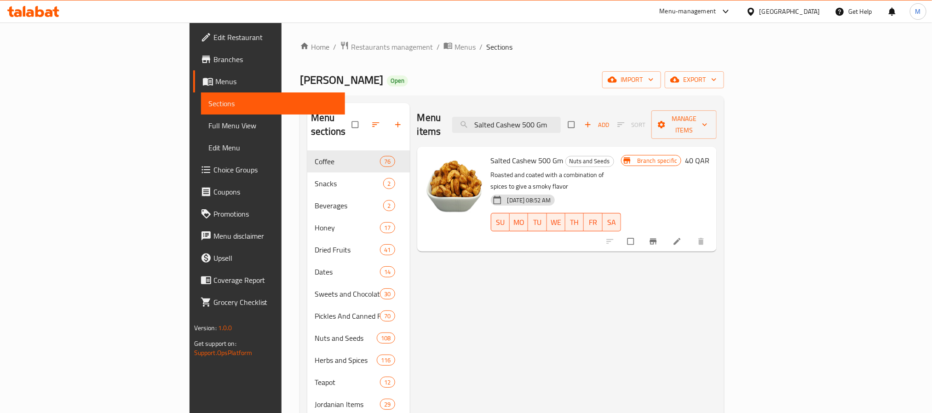
click at [658, 237] on icon "Branch-specific-item" at bounding box center [652, 241] width 9 height 9
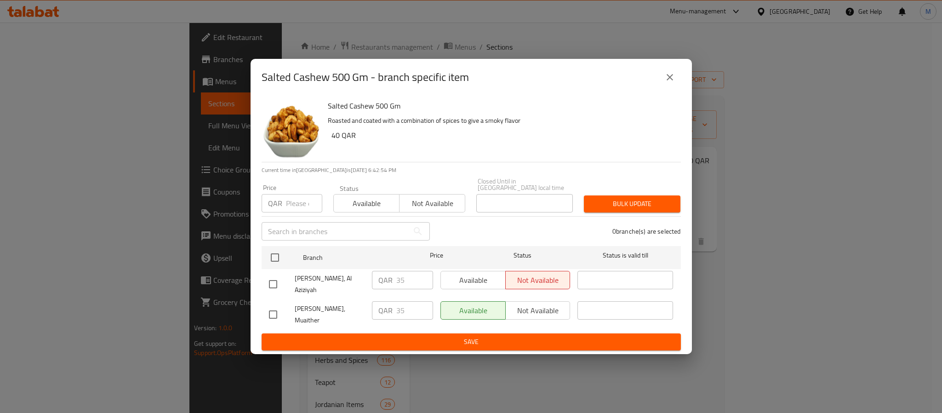
scroll to position [129, 0]
click at [671, 83] on icon "close" at bounding box center [670, 77] width 11 height 11
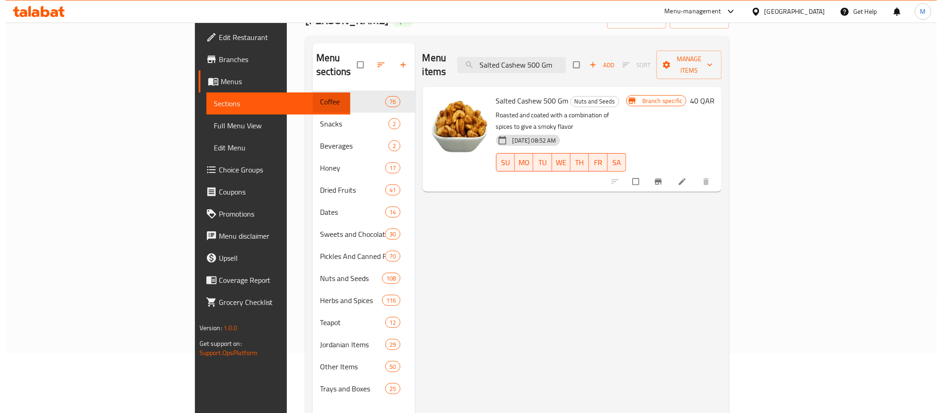
scroll to position [0, 0]
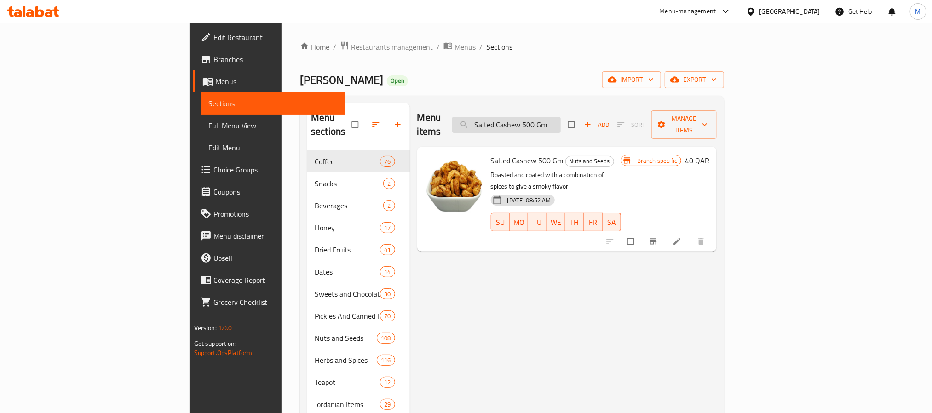
click at [561, 120] on input "Salted Cashew 500 Gm" at bounding box center [506, 125] width 109 height 16
paste input "pecial Mixed Nuts 1 Kg"
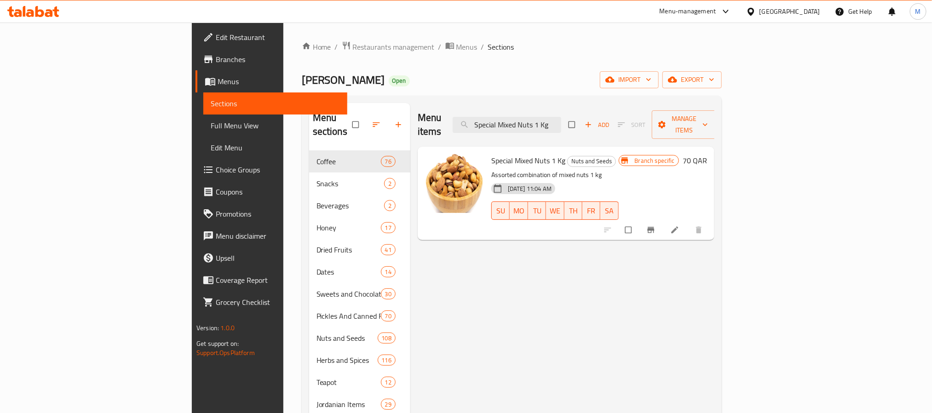
type input "Special Mixed Nuts 1 Kg"
click at [663, 220] on button "Branch-specific-item" at bounding box center [652, 230] width 22 height 20
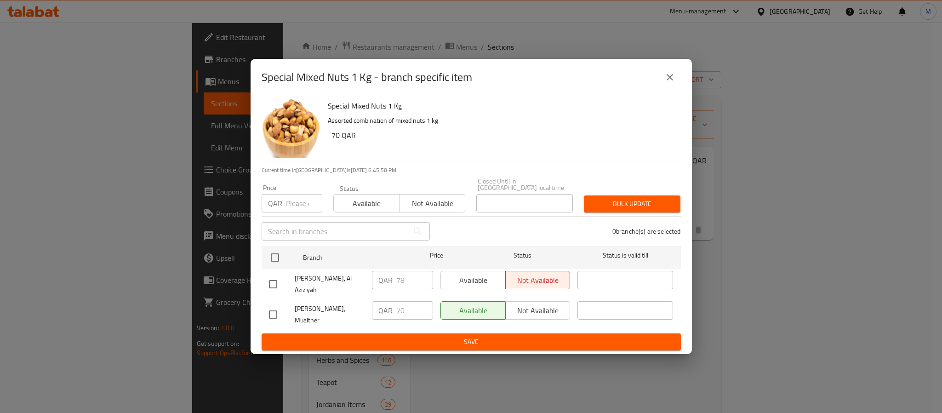
click at [675, 88] on button "close" at bounding box center [670, 77] width 22 height 22
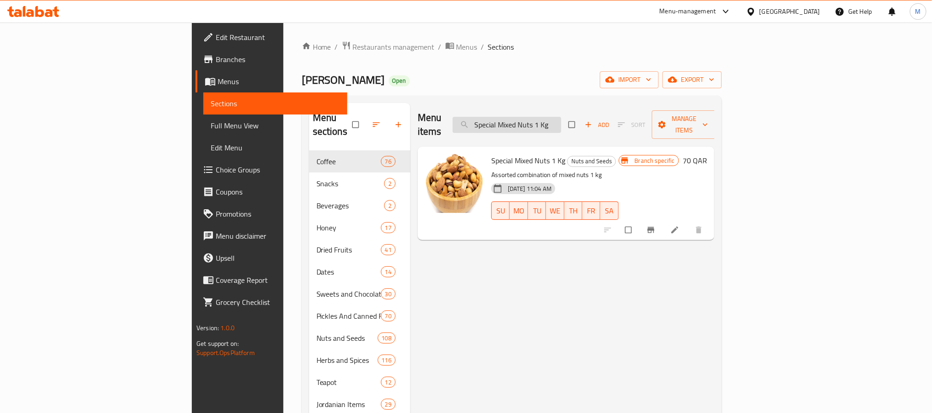
click at [561, 119] on input "Special Mixed Nuts 1 Kg" at bounding box center [507, 125] width 109 height 16
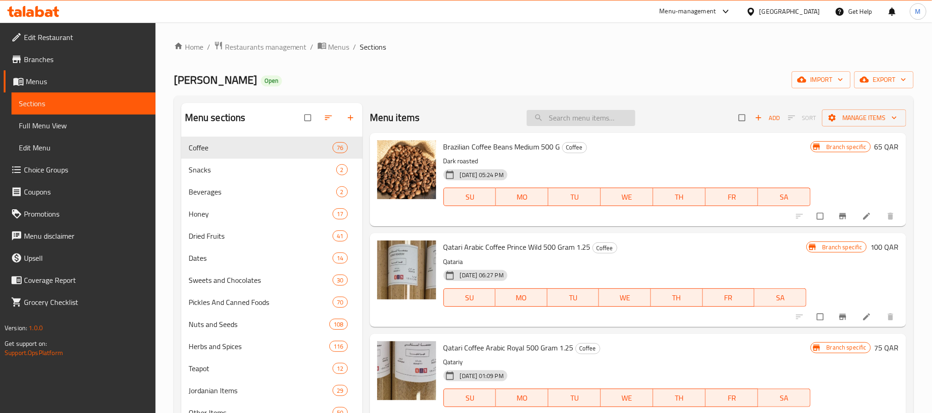
click at [584, 119] on input "search" at bounding box center [581, 118] width 109 height 16
paste input "Special Mixed Nuts 1 Kg"
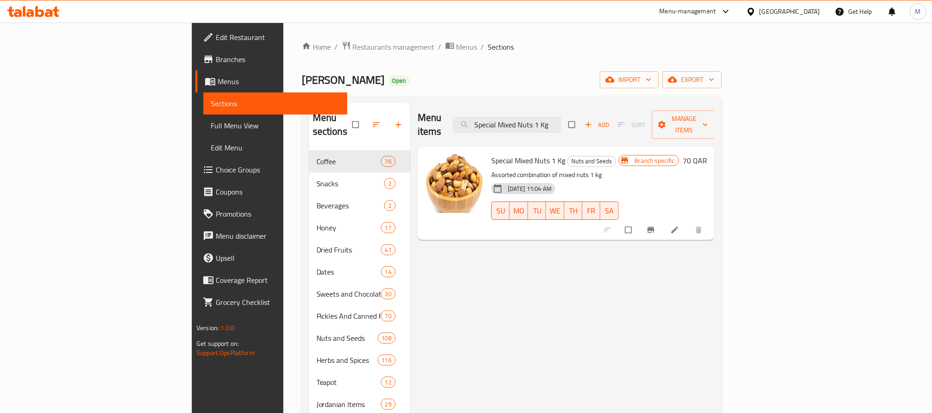
type input "Special Mixed Nuts 1 Kg"
click at [663, 224] on button "Branch-specific-item" at bounding box center [652, 230] width 22 height 20
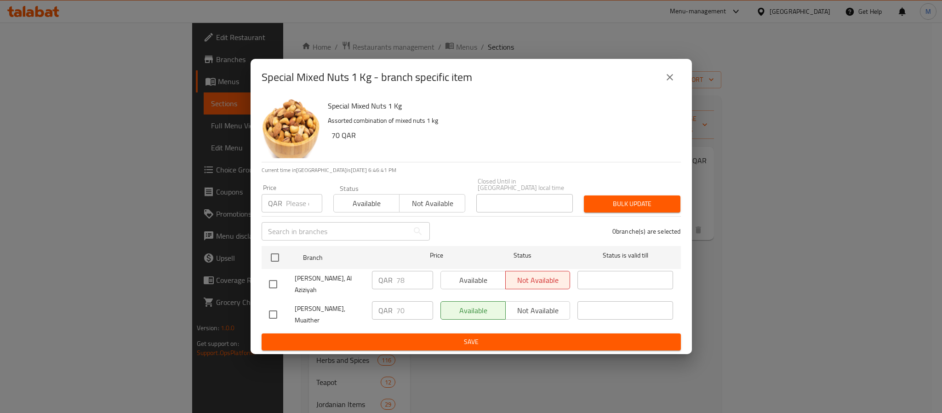
click at [665, 83] on icon "close" at bounding box center [670, 77] width 11 height 11
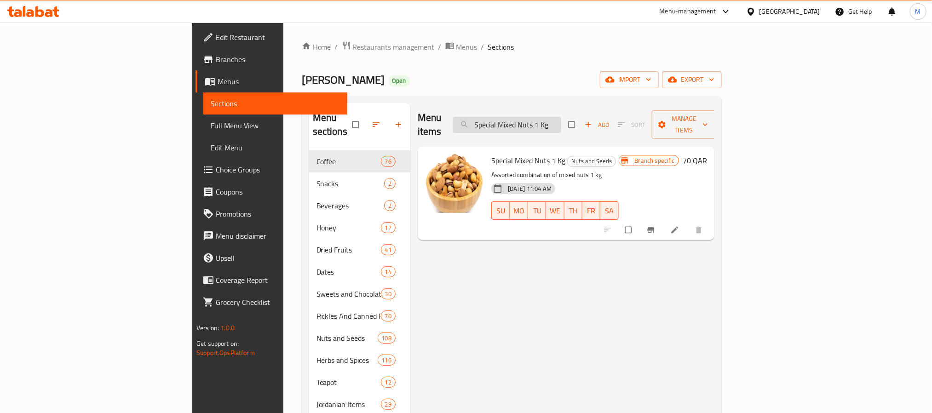
click at [561, 119] on input "Special Mixed Nuts 1 Kg" at bounding box center [507, 125] width 109 height 16
click at [542, 285] on div "Menu items Add Sort Manage items Special Mixed Nuts 1 Kg Nuts and Seeds Assorte…" at bounding box center [562, 309] width 304 height 413
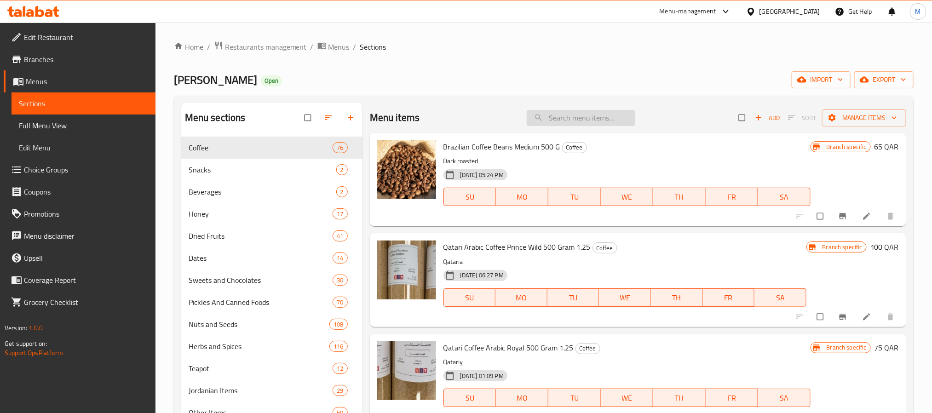
click at [560, 123] on input "search" at bounding box center [581, 118] width 109 height 16
paste input "Special Mixed Nuts 1 Kg"
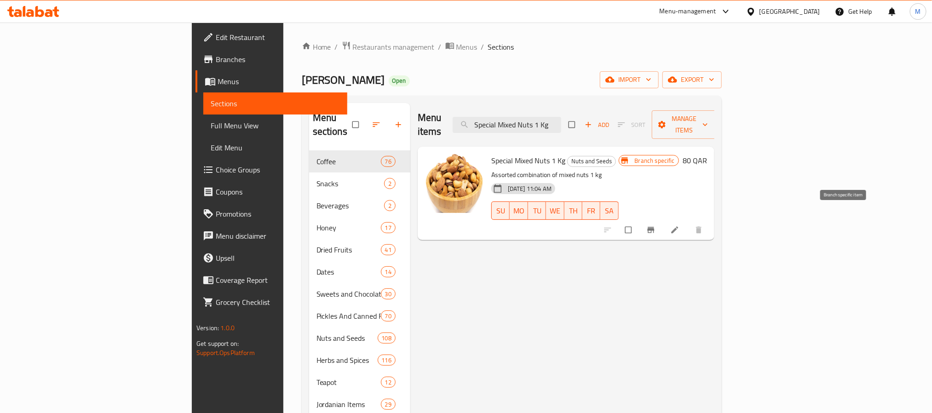
click at [654, 227] on icon "Branch-specific-item" at bounding box center [650, 230] width 7 height 6
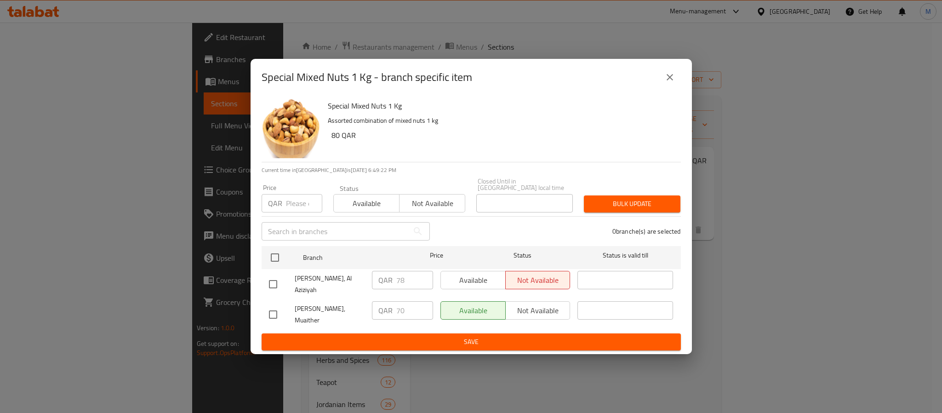
click at [692, 84] on div "Special Mixed Nuts 1 Kg - branch specific item Special Mixed Nuts 1 Kg Assorted…" at bounding box center [471, 206] width 942 height 413
click at [685, 83] on div "Special Mixed Nuts 1 Kg - branch specific item" at bounding box center [471, 77] width 441 height 37
click at [682, 84] on div "Special Mixed Nuts 1 Kg - branch specific item" at bounding box center [471, 77] width 441 height 37
click at [679, 84] on button "close" at bounding box center [670, 77] width 22 height 22
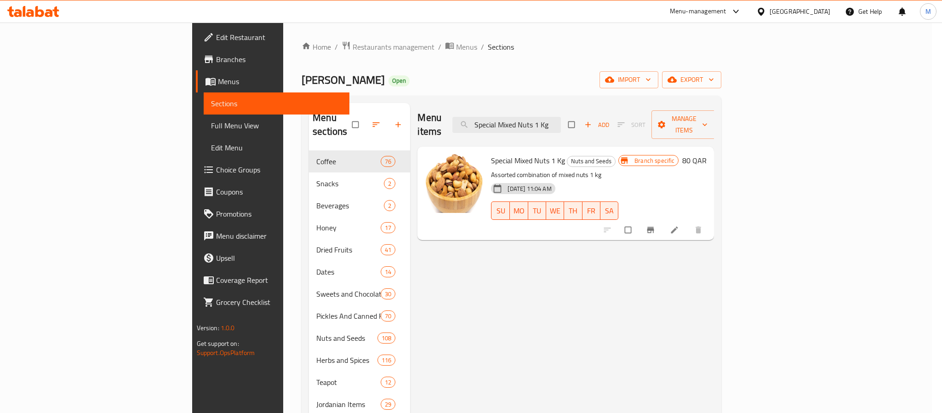
click at [679, 84] on button "close" at bounding box center [670, 77] width 22 height 22
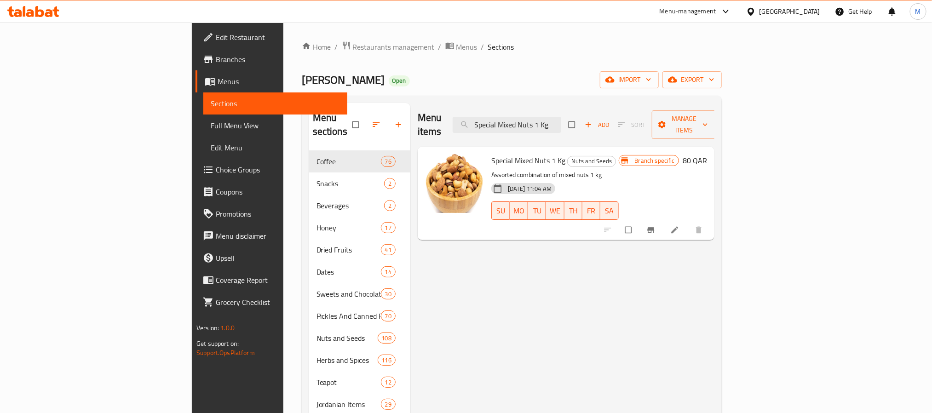
click at [589, 127] on div "Menu items Special Mixed Nuts 1 Kg Add Sort Manage items" at bounding box center [566, 125] width 297 height 44
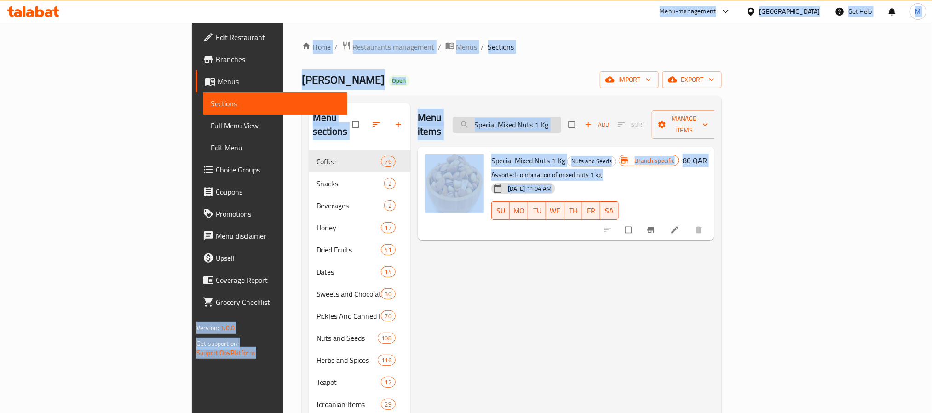
click at [561, 117] on input "Special Mixed Nuts 1 Kg" at bounding box center [507, 125] width 109 height 16
click at [561, 122] on input "Special Mixed Nuts 1 Kg" at bounding box center [507, 125] width 109 height 16
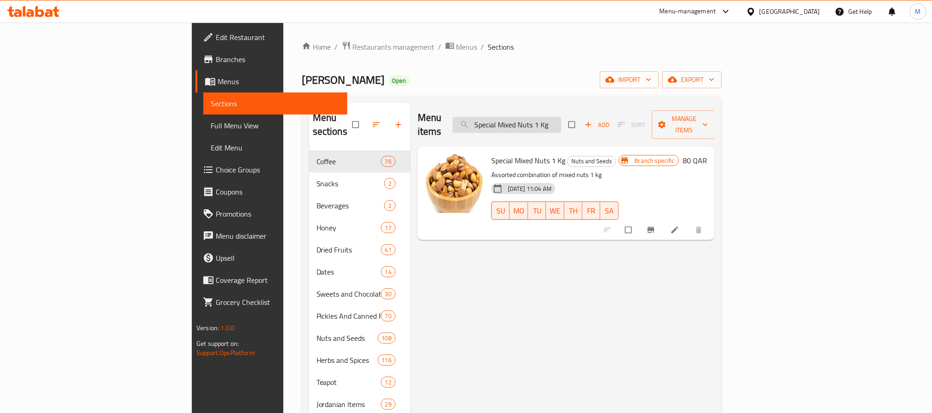
paste input "500 Gm"
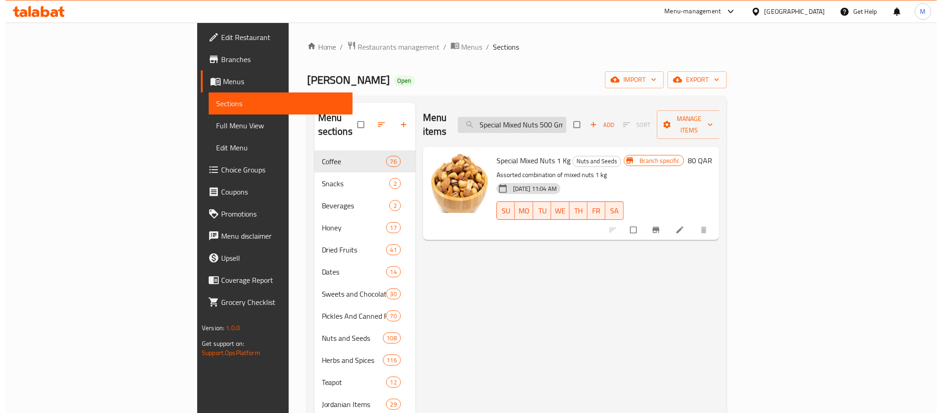
scroll to position [0, 2]
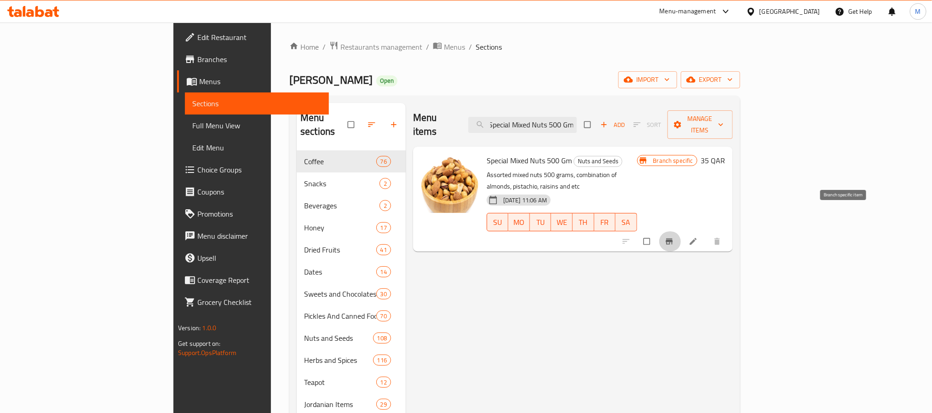
click at [674, 237] on icon "Branch-specific-item" at bounding box center [669, 241] width 9 height 9
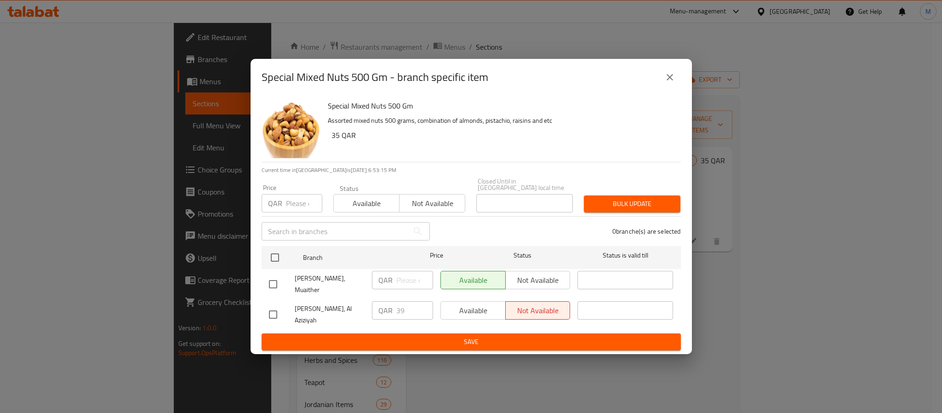
click at [668, 83] on icon "close" at bounding box center [670, 77] width 11 height 11
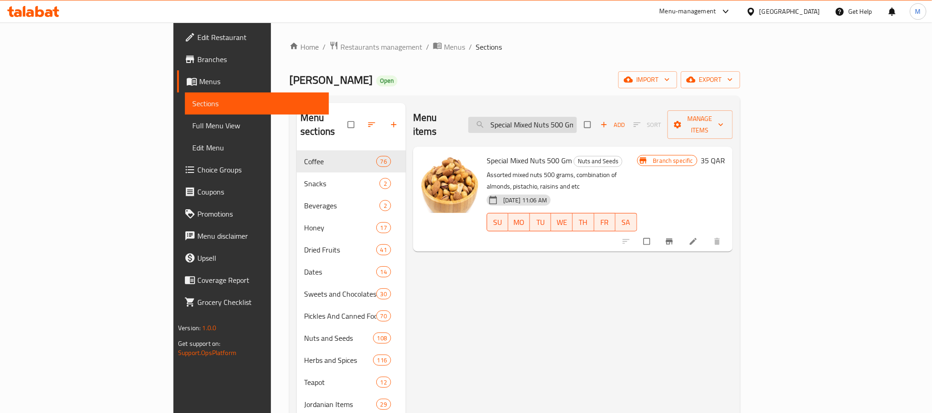
click at [577, 117] on input "Special Mixed Nuts 500 Gm" at bounding box center [522, 125] width 109 height 16
paste input "Medjool Dates 1"
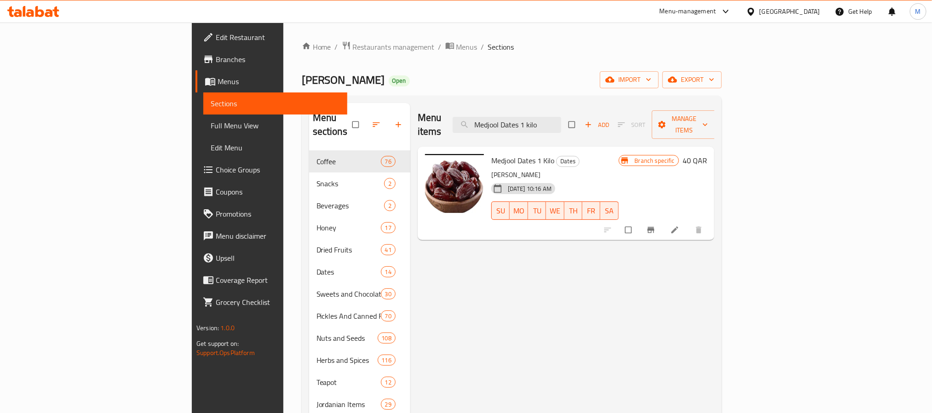
type input "Medjool Dates 1 kilo"
click at [655, 225] on icon "Branch-specific-item" at bounding box center [650, 229] width 9 height 9
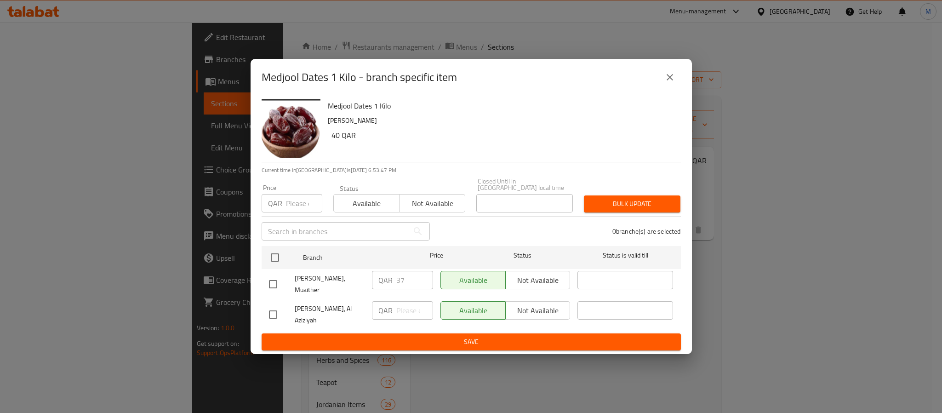
click at [666, 88] on button "close" at bounding box center [670, 77] width 22 height 22
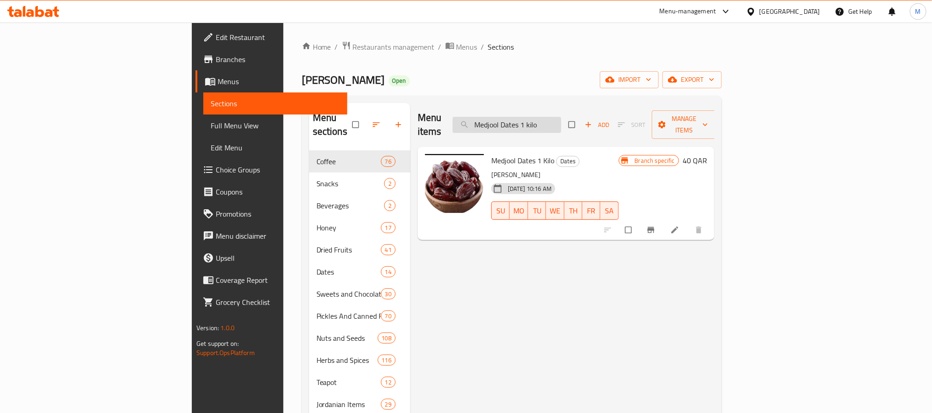
click at [561, 121] on input "Medjool Dates 1 kilo" at bounding box center [507, 125] width 109 height 16
click at [581, 292] on div "Menu items Add Sort Manage items Medjool Dates 1 Kilo Dates Jordan brand 23-02-…" at bounding box center [562, 309] width 304 height 413
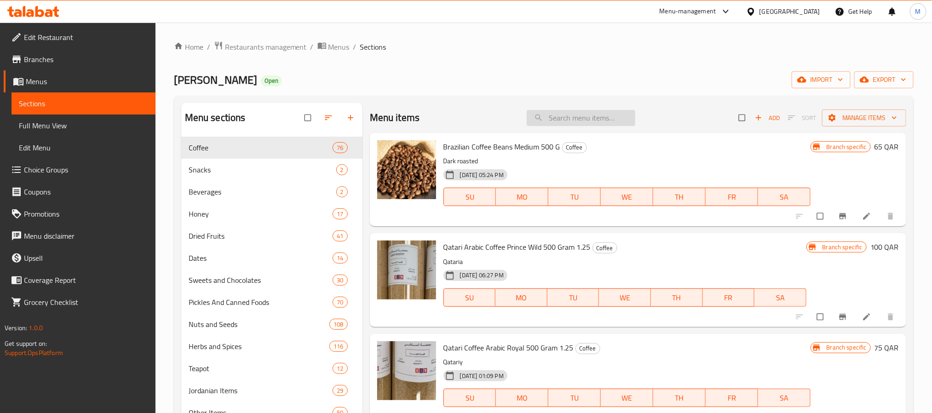
click at [551, 115] on input "search" at bounding box center [581, 118] width 109 height 16
paste input "Medjool Dates 1 kilo"
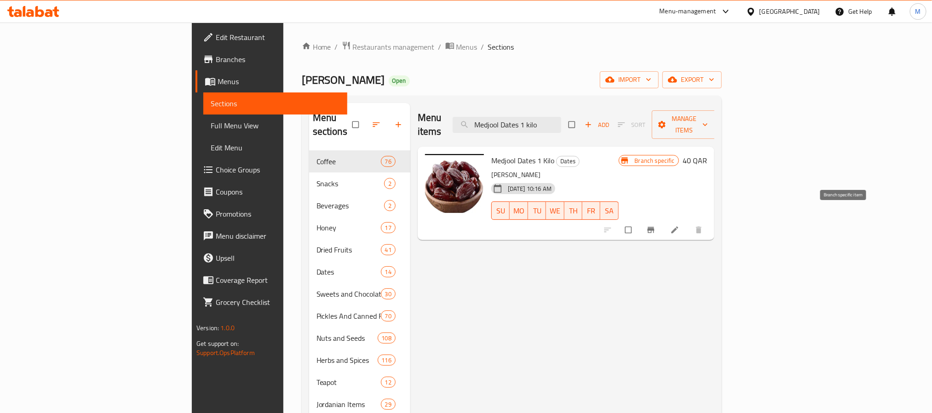
type input "Medjool Dates 1 kilo"
click at [655, 225] on icon "Branch-specific-item" at bounding box center [650, 229] width 9 height 9
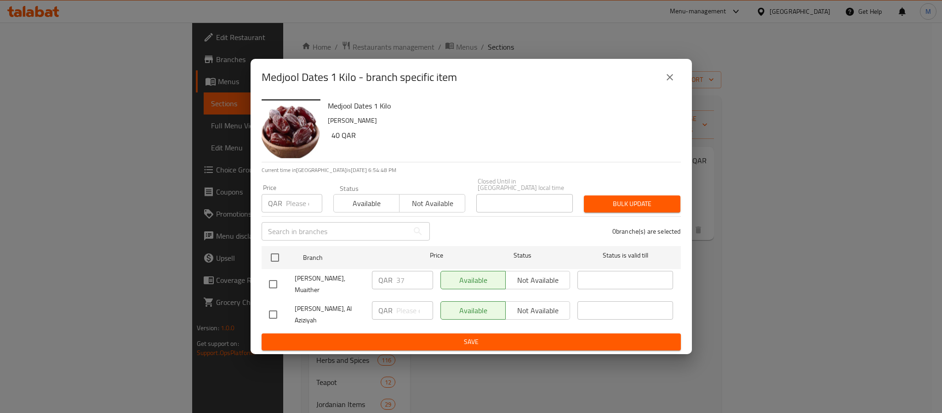
scroll to position [129, 0]
click at [791, 204] on div "Medjool Dates 1 Kilo - branch specific item Medjool Dates 1 Kilo Jordan brand 4…" at bounding box center [471, 206] width 942 height 413
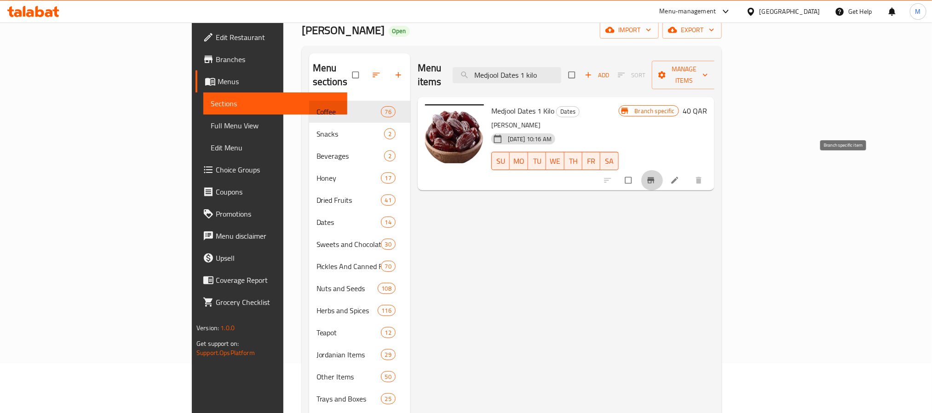
scroll to position [0, 0]
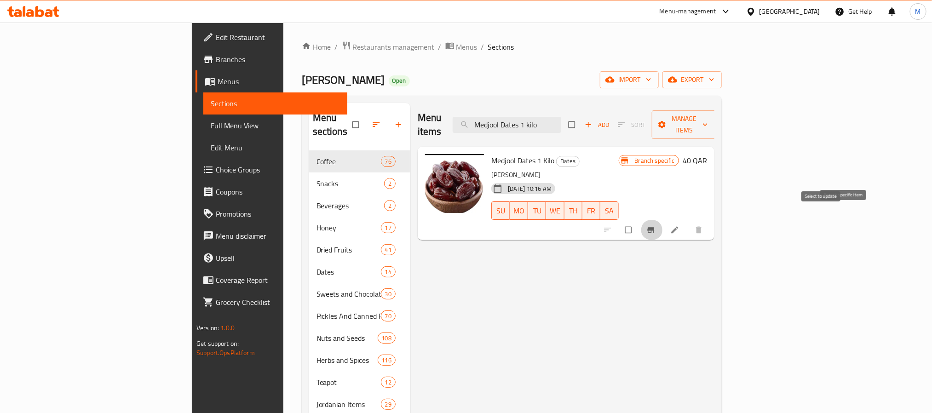
click at [663, 220] on button "Branch-specific-item" at bounding box center [652, 230] width 22 height 20
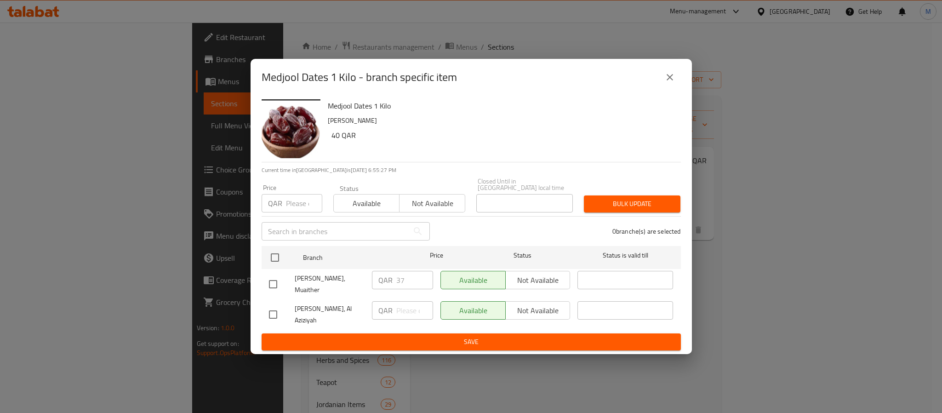
click at [669, 83] on icon "close" at bounding box center [670, 77] width 11 height 11
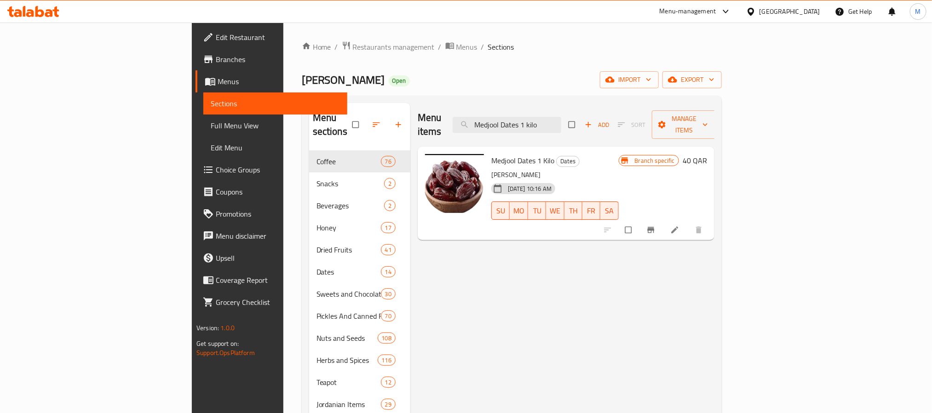
click at [570, 355] on div "Menu items Medjool Dates 1 kilo Add Sort Manage items Medjool Dates 1 Kilo Date…" at bounding box center [562, 309] width 304 height 413
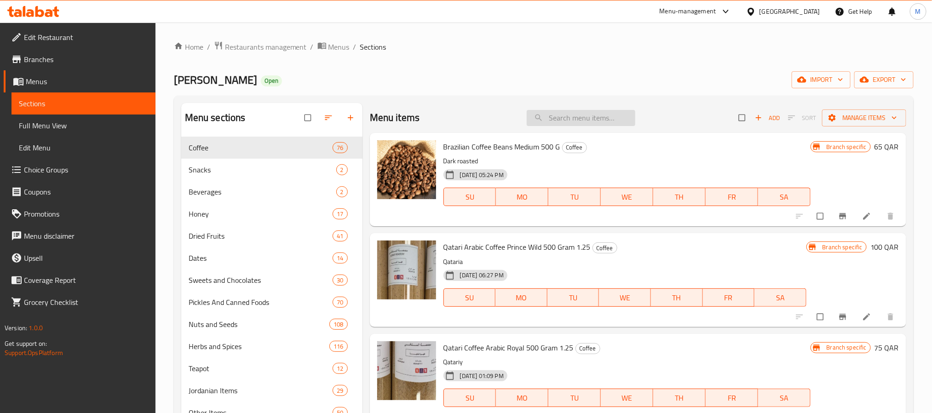
click at [570, 125] on input "search" at bounding box center [581, 118] width 109 height 16
paste input "Medjool Dates 1 Kilo"
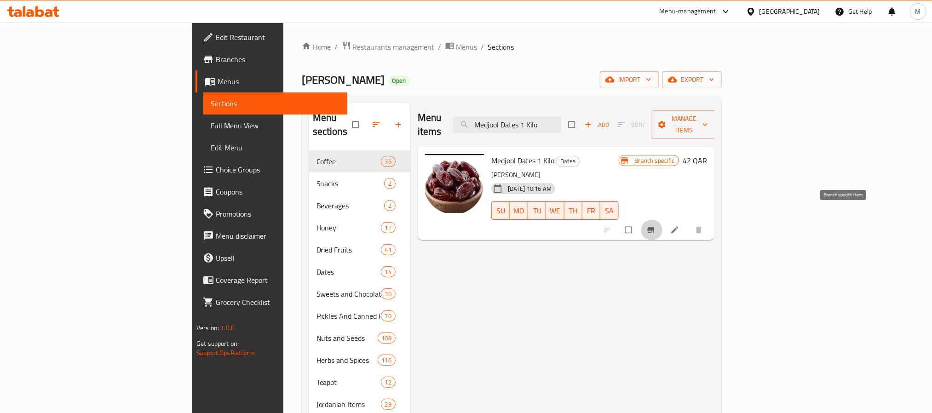
click at [663, 220] on button "Branch-specific-item" at bounding box center [652, 230] width 22 height 20
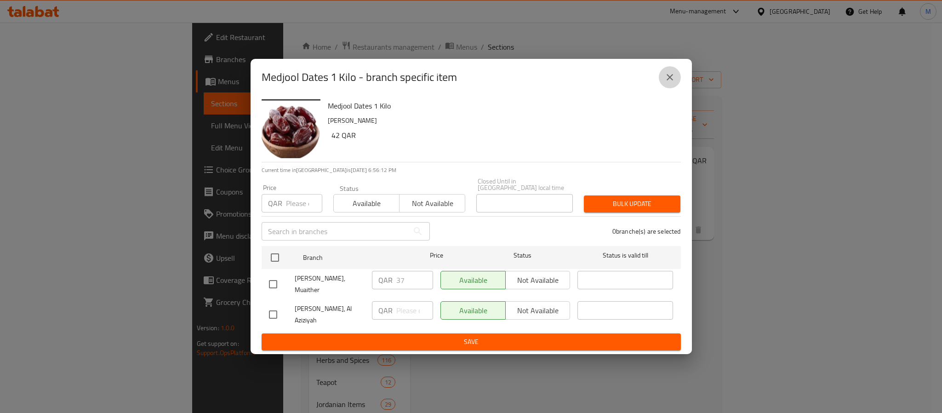
click at [675, 83] on button "close" at bounding box center [670, 77] width 22 height 22
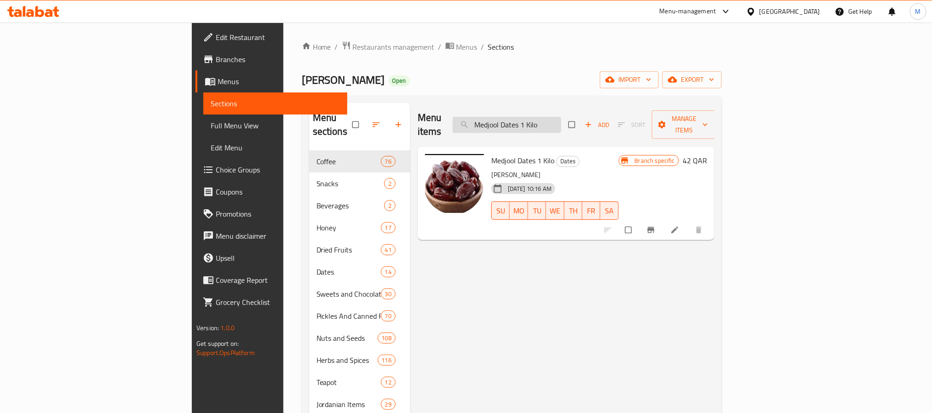
click at [561, 117] on input "Medjool Dates 1 Kilo" at bounding box center [507, 125] width 109 height 16
paste input "Cashew Mix Falvour 1 Kg"
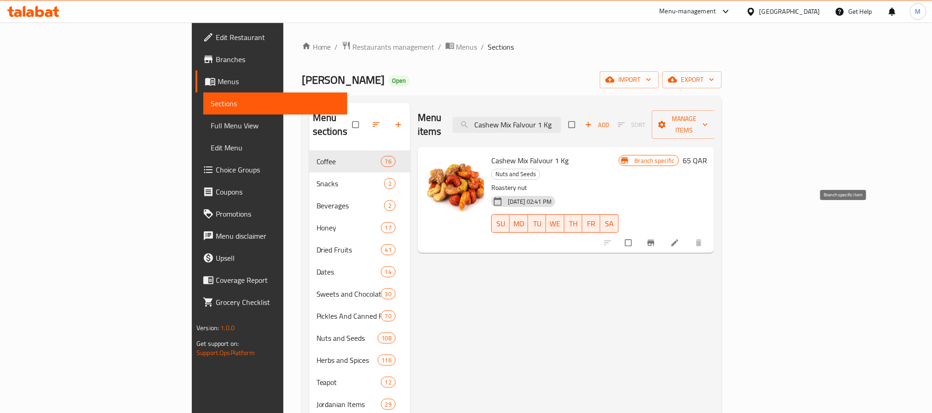
type input "Cashew Mix Falvour 1 Kg"
click at [654, 240] on icon "Branch-specific-item" at bounding box center [650, 243] width 7 height 6
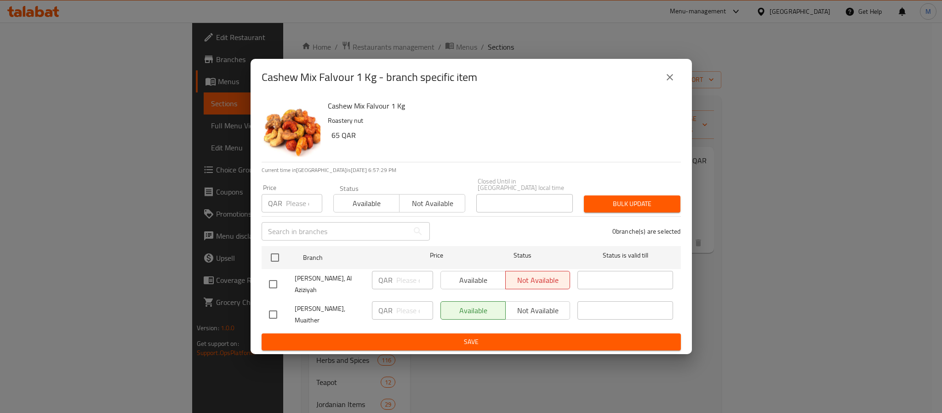
click at [680, 87] on div "Cashew Mix Falvour 1 Kg - branch specific item" at bounding box center [471, 77] width 441 height 37
click at [677, 87] on button "close" at bounding box center [670, 77] width 22 height 22
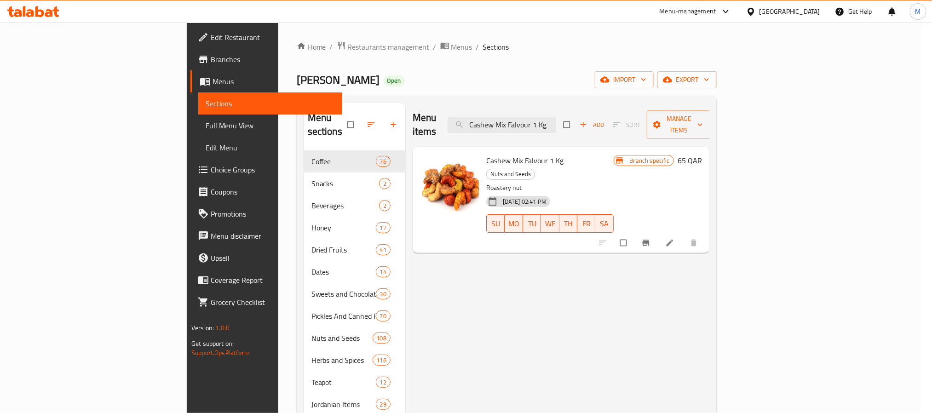
click at [709, 284] on div "Menu items Cashew Mix Falvour 1 Kg Add Sort Manage items Cashew Mix Falvour 1 K…" at bounding box center [557, 309] width 304 height 413
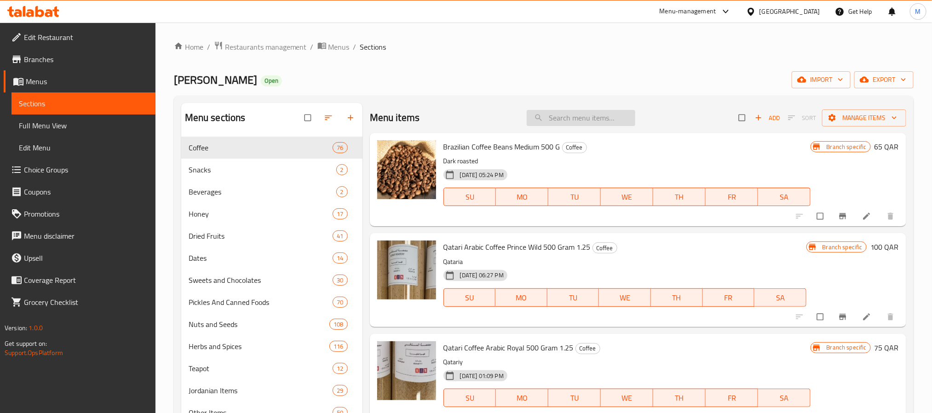
click at [574, 111] on input "search" at bounding box center [581, 118] width 109 height 16
paste input "Cashew Mix Falvour 1 Kg"
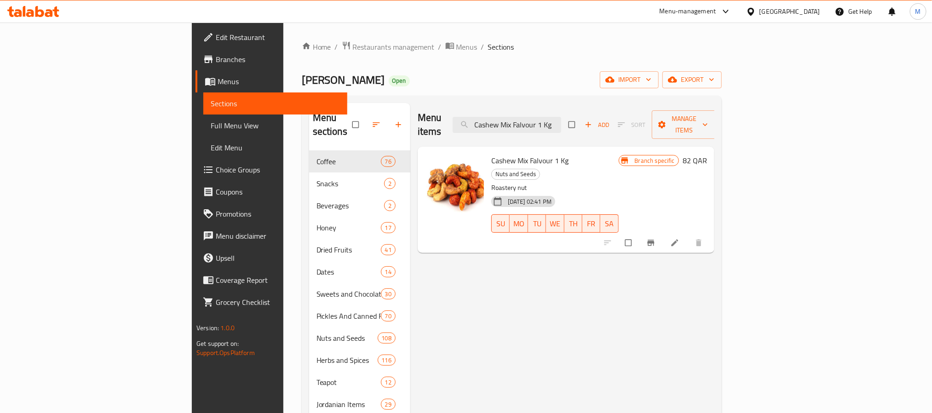
type input "Cashew Mix Falvour 1 Kg"
click at [655, 238] on icon "Branch-specific-item" at bounding box center [650, 242] width 9 height 9
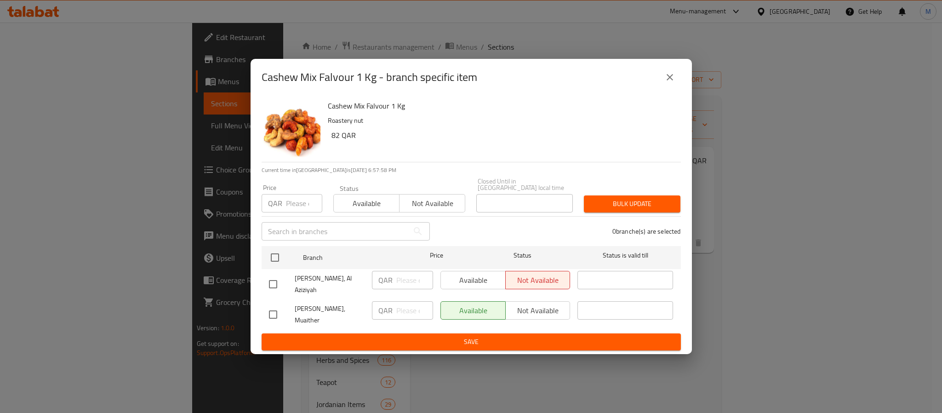
click at [905, 301] on div "Cashew Mix Falvour 1 Kg - branch specific item Cashew Mix Falvour 1 Kg Roastery…" at bounding box center [471, 206] width 942 height 413
click at [672, 83] on icon "close" at bounding box center [670, 77] width 11 height 11
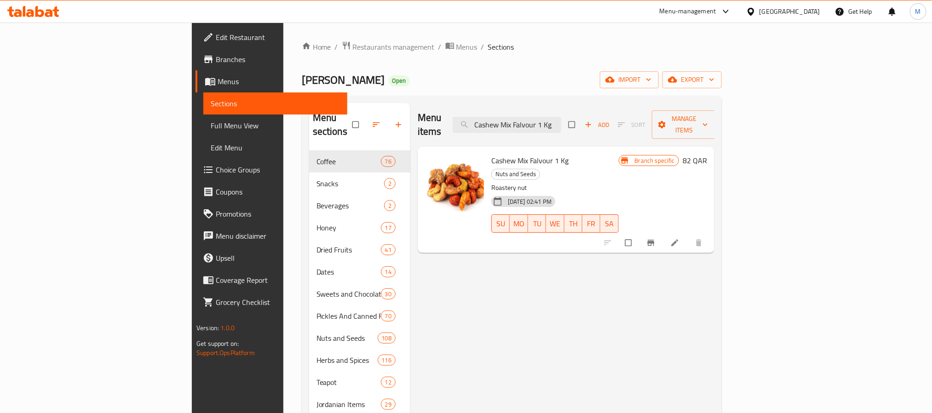
click at [216, 58] on span "Branches" at bounding box center [278, 59] width 124 height 11
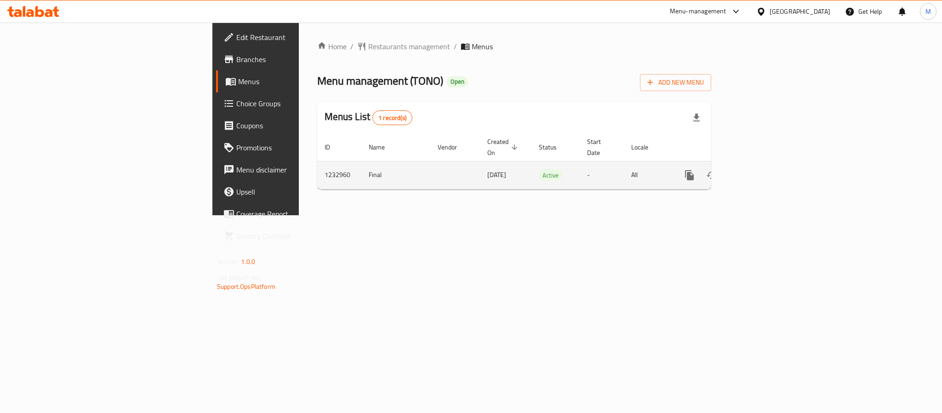
click at [767, 164] on link "enhanced table" at bounding box center [756, 175] width 22 height 22
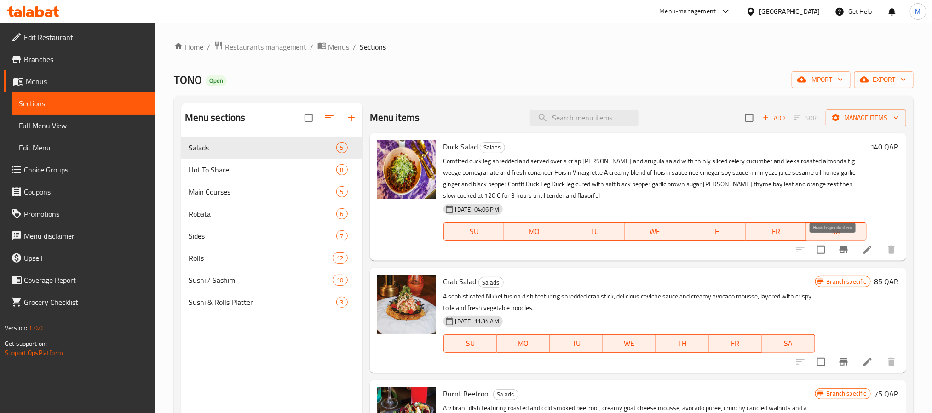
click at [838, 244] on icon "Branch-specific-item" at bounding box center [843, 249] width 11 height 11
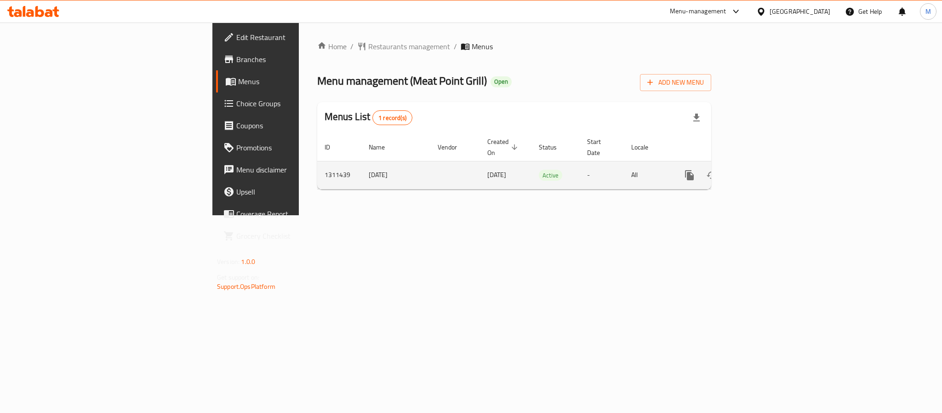
click at [762, 170] on icon "enhanced table" at bounding box center [756, 175] width 11 height 11
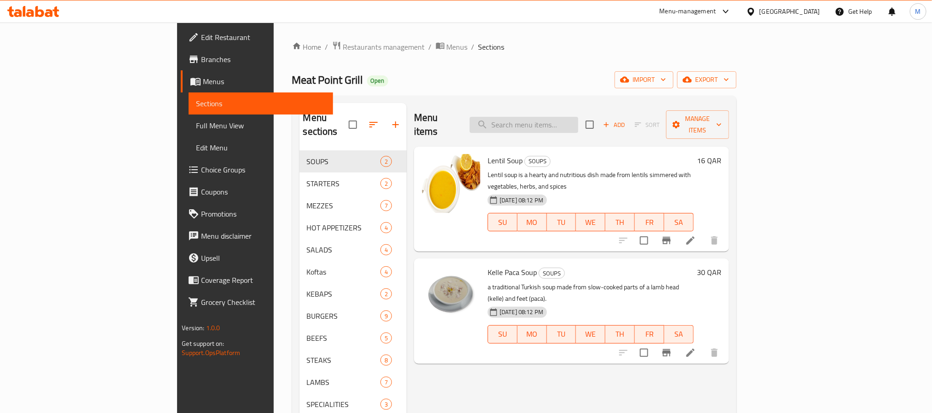
click at [578, 117] on input "search" at bounding box center [524, 125] width 109 height 16
paste input "Adana Skewer Kebap"
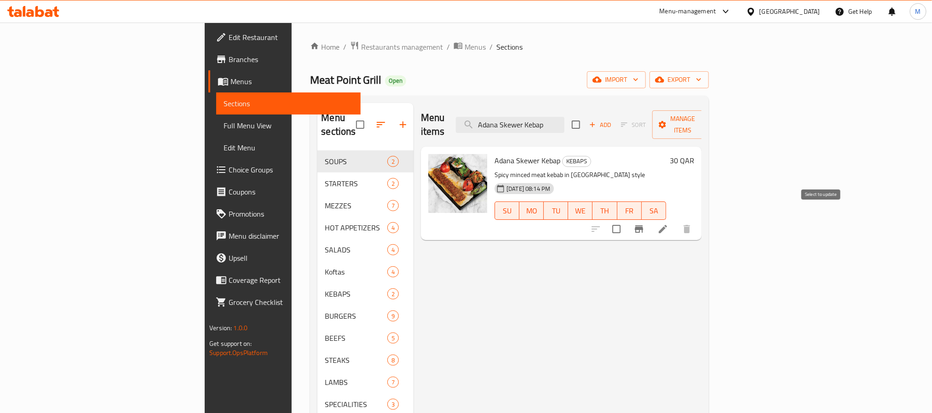
type input "Adana Skewer Kebap"
click at [643, 225] on icon "Branch-specific-item" at bounding box center [639, 228] width 8 height 7
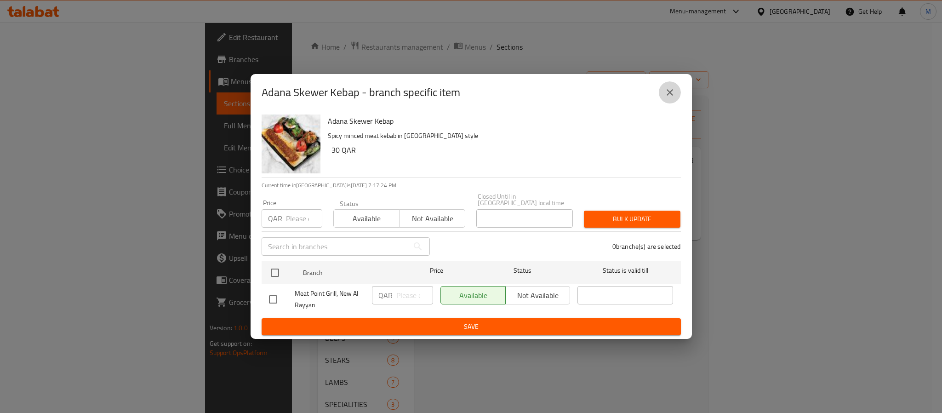
click at [668, 96] on icon "close" at bounding box center [670, 92] width 11 height 11
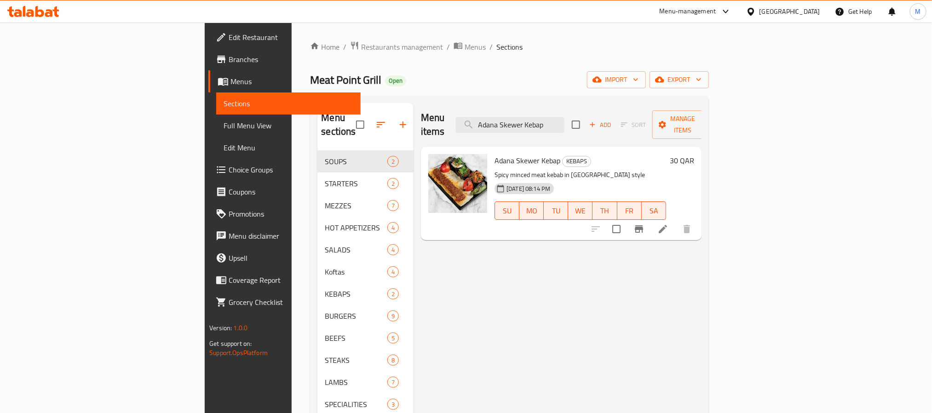
click at [229, 39] on span "Edit Restaurant" at bounding box center [291, 37] width 124 height 11
